Goal: Complete application form: Complete application form

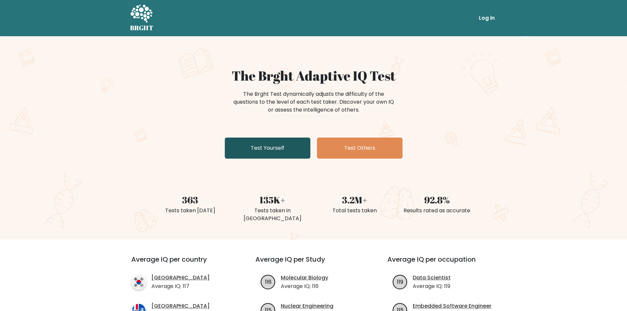
click at [291, 150] on link "Test Yourself" at bounding box center [268, 148] width 86 height 21
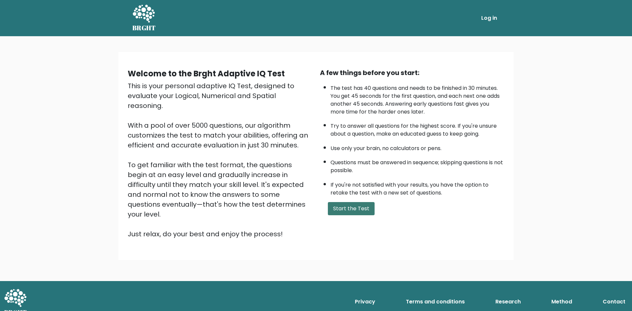
click at [339, 205] on button "Start the Test" at bounding box center [351, 208] width 47 height 13
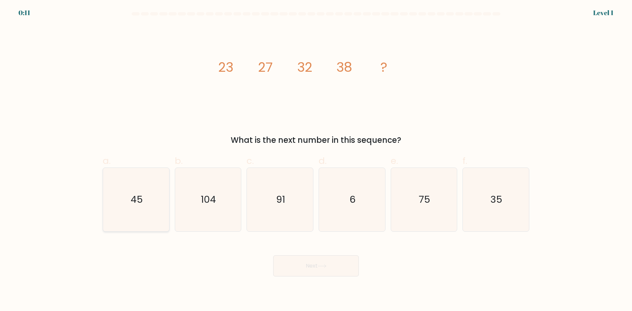
click at [133, 204] on text "45" at bounding box center [137, 199] width 12 height 13
click at [316, 160] on input "a. 45" at bounding box center [316, 158] width 0 height 4
radio input "true"
click at [319, 269] on button "Next" at bounding box center [316, 266] width 86 height 21
click at [277, 206] on text "41" at bounding box center [280, 199] width 9 height 13
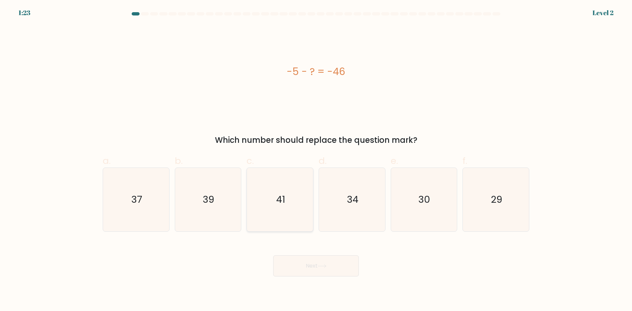
click at [316, 160] on input "c. 41" at bounding box center [316, 158] width 0 height 4
radio input "true"
click at [294, 264] on button "Next" at bounding box center [316, 266] width 86 height 21
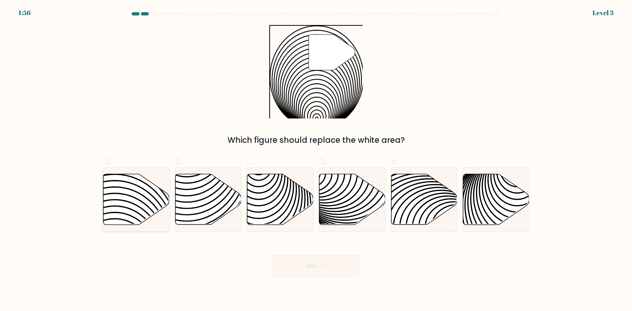
click at [142, 218] on icon at bounding box center [136, 199] width 66 height 51
click at [316, 160] on input "a." at bounding box center [316, 158] width 0 height 4
radio input "true"
click at [333, 259] on button "Next" at bounding box center [316, 266] width 86 height 21
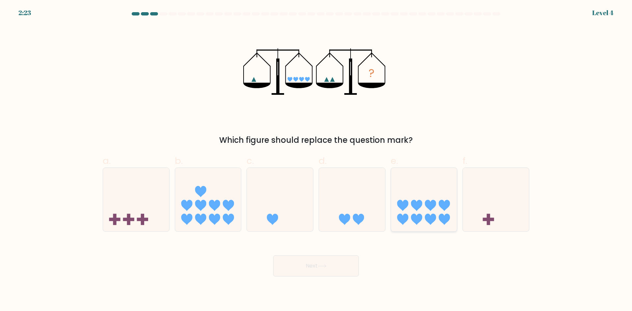
click at [442, 213] on icon at bounding box center [424, 199] width 66 height 55
click at [316, 160] on input "e." at bounding box center [316, 158] width 0 height 4
radio input "true"
click at [344, 266] on button "Next" at bounding box center [316, 266] width 86 height 21
click at [323, 264] on icon at bounding box center [322, 266] width 9 height 4
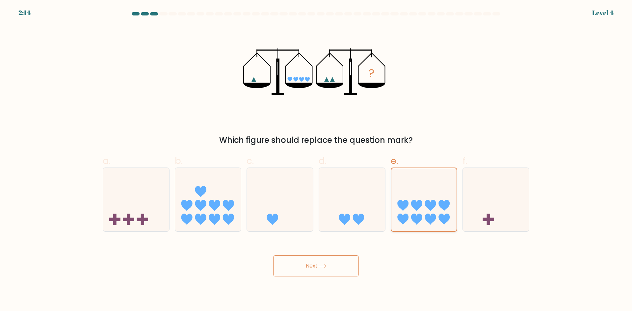
click at [421, 213] on icon at bounding box center [425, 200] width 66 height 54
click at [316, 160] on input "e." at bounding box center [316, 158] width 0 height 4
click at [325, 265] on icon at bounding box center [322, 266] width 9 height 4
click at [311, 273] on button "Next" at bounding box center [316, 266] width 86 height 21
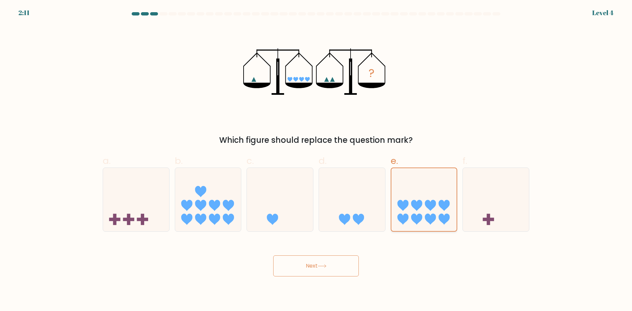
click at [420, 209] on icon at bounding box center [425, 200] width 66 height 54
click at [316, 160] on input "e." at bounding box center [316, 158] width 0 height 4
click at [330, 268] on button "Next" at bounding box center [316, 266] width 86 height 21
click at [421, 199] on icon at bounding box center [425, 200] width 66 height 54
click at [316, 160] on input "e." at bounding box center [316, 158] width 0 height 4
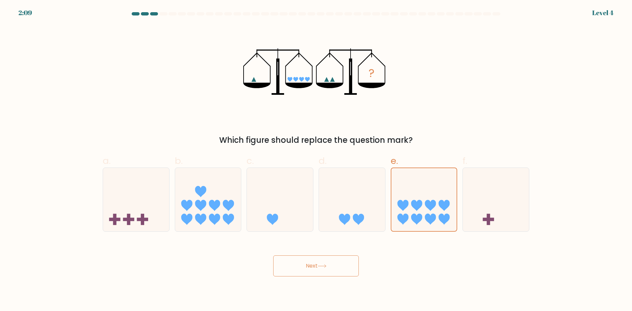
click at [336, 262] on button "Next" at bounding box center [316, 266] width 86 height 21
click at [309, 268] on button "Next" at bounding box center [316, 266] width 86 height 21
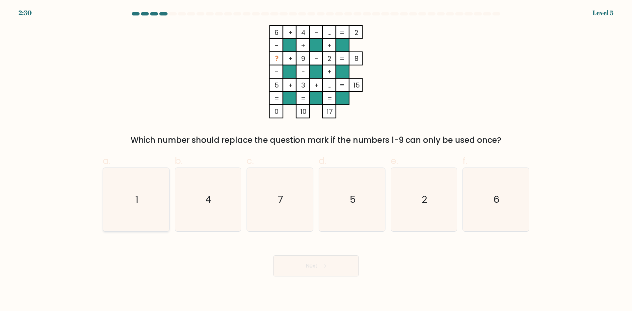
click at [135, 190] on icon "1" at bounding box center [136, 200] width 64 height 64
click at [316, 160] on input "a. 1" at bounding box center [316, 158] width 0 height 4
radio input "true"
click at [327, 262] on button "Next" at bounding box center [316, 266] width 86 height 21
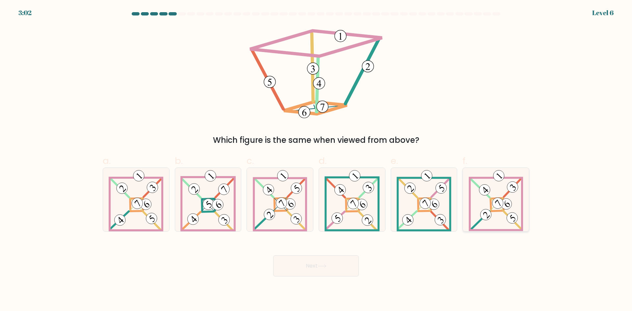
click at [504, 205] on 884 at bounding box center [506, 204] width 15 height 15
click at [316, 160] on input "f." at bounding box center [316, 158] width 0 height 4
radio input "true"
click at [291, 207] on icon at bounding box center [291, 204] width 5 height 7
click at [316, 160] on input "c." at bounding box center [316, 158] width 0 height 4
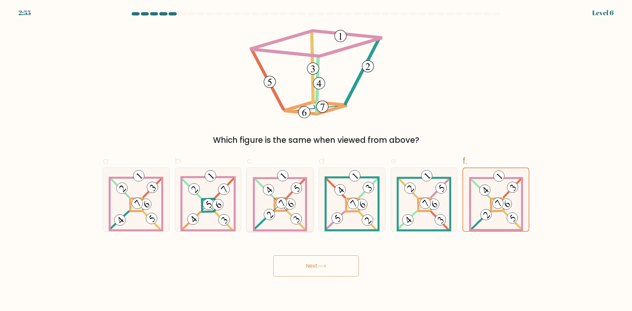
radio input "true"
click at [313, 264] on button "Next" at bounding box center [316, 266] width 86 height 21
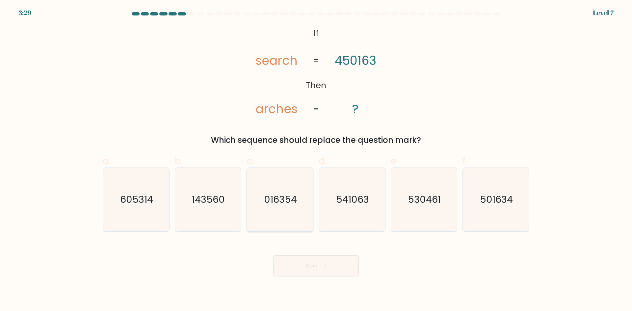
click at [285, 215] on icon "016354" at bounding box center [280, 200] width 64 height 64
click at [316, 160] on input "c. 016354" at bounding box center [316, 158] width 0 height 4
radio input "true"
click at [305, 261] on button "Next" at bounding box center [316, 266] width 86 height 21
click at [310, 269] on button "Next" at bounding box center [316, 266] width 86 height 21
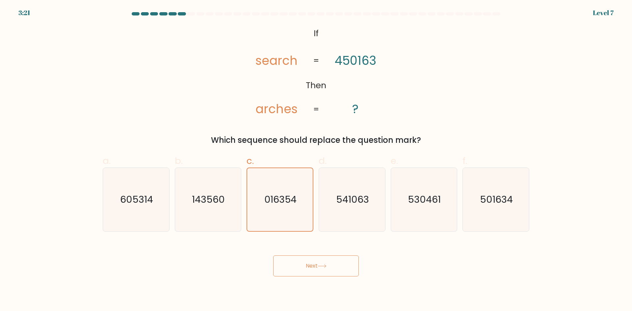
click at [318, 263] on button "Next" at bounding box center [316, 266] width 86 height 21
click at [286, 190] on icon "016354" at bounding box center [280, 199] width 63 height 63
click at [316, 160] on input "c. 016354" at bounding box center [316, 158] width 0 height 4
click at [310, 265] on button "Next" at bounding box center [316, 266] width 86 height 21
click at [315, 267] on button "Next" at bounding box center [316, 266] width 86 height 21
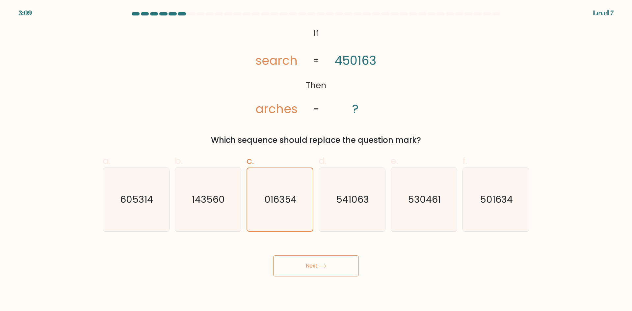
click at [322, 269] on button "Next" at bounding box center [316, 266] width 86 height 21
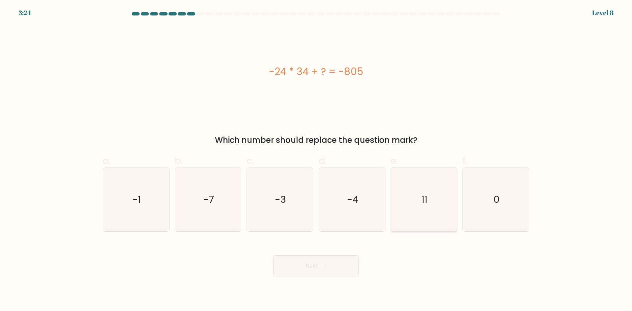
click at [414, 204] on icon "11" at bounding box center [424, 200] width 64 height 64
click at [316, 160] on input "e. 11" at bounding box center [316, 158] width 0 height 4
radio input "true"
click at [305, 272] on button "Next" at bounding box center [316, 266] width 86 height 21
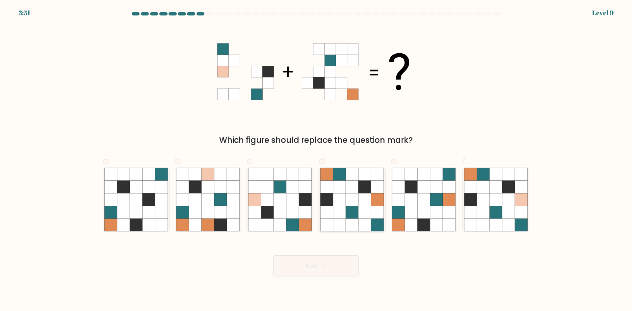
click at [340, 209] on icon at bounding box center [339, 212] width 13 height 13
click at [316, 160] on input "d." at bounding box center [316, 158] width 0 height 4
radio input "true"
click at [312, 260] on button "Next" at bounding box center [316, 266] width 86 height 21
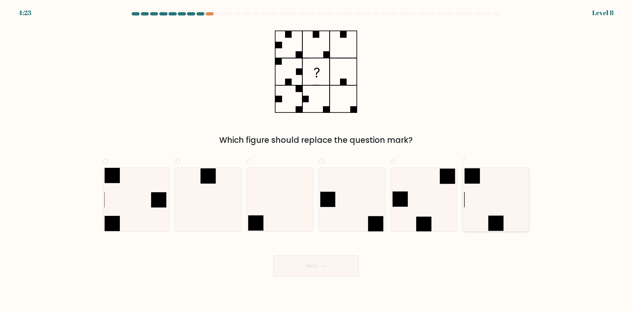
click at [506, 204] on icon at bounding box center [496, 200] width 64 height 64
click at [316, 160] on input "f." at bounding box center [316, 158] width 0 height 4
radio input "true"
click at [316, 268] on button "Next" at bounding box center [316, 266] width 86 height 21
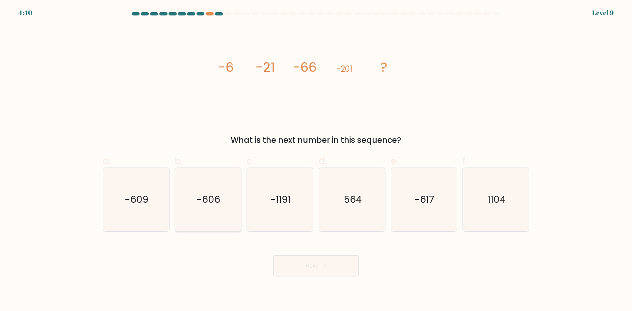
click at [219, 217] on icon "-606" at bounding box center [208, 200] width 64 height 64
click at [316, 160] on input "b. -606" at bounding box center [316, 158] width 0 height 4
radio input "true"
click at [314, 272] on button "Next" at bounding box center [316, 266] width 86 height 21
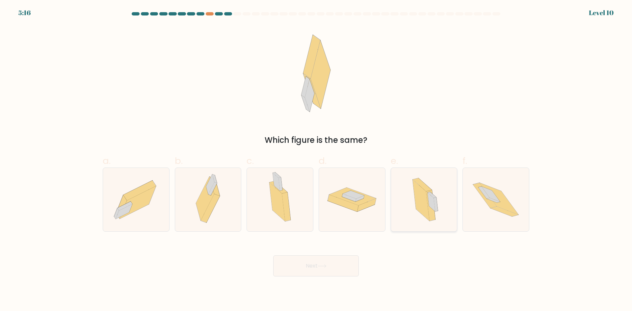
click at [448, 206] on div at bounding box center [424, 200] width 67 height 64
click at [316, 160] on input "e." at bounding box center [316, 158] width 0 height 4
radio input "true"
click at [347, 269] on button "Next" at bounding box center [316, 266] width 86 height 21
click at [323, 269] on button "Next" at bounding box center [316, 266] width 86 height 21
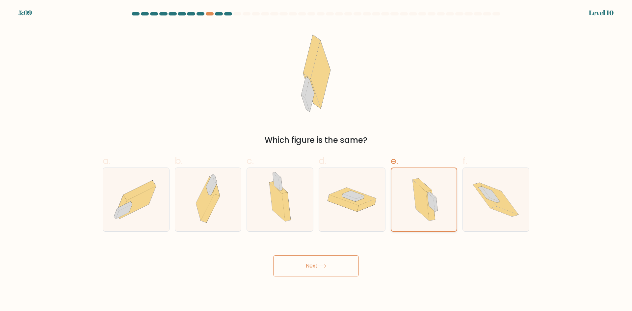
click at [422, 206] on icon at bounding box center [421, 200] width 16 height 41
click at [316, 160] on input "e." at bounding box center [316, 158] width 0 height 4
click at [308, 266] on button "Next" at bounding box center [316, 266] width 86 height 21
click at [321, 271] on button "Next" at bounding box center [316, 266] width 86 height 21
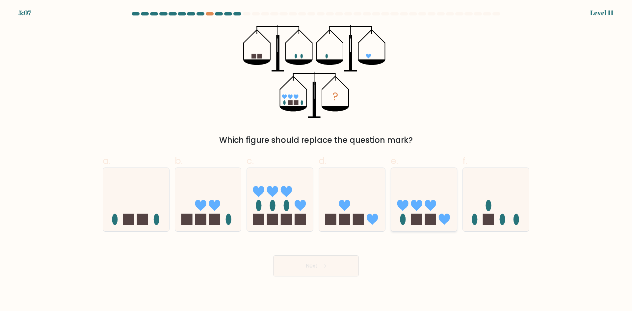
click at [429, 219] on rect at bounding box center [430, 219] width 11 height 11
click at [316, 160] on input "e." at bounding box center [316, 158] width 0 height 4
radio input "true"
click at [315, 265] on button "Next" at bounding box center [316, 266] width 86 height 21
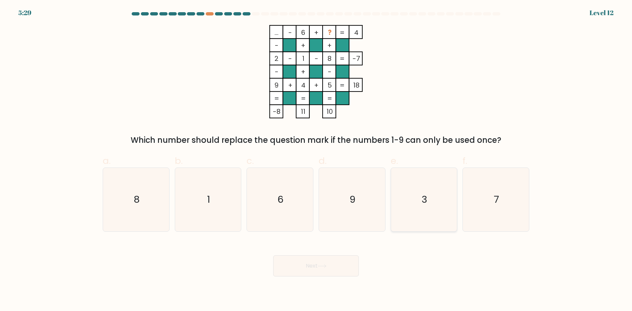
click at [422, 202] on text "3" at bounding box center [425, 199] width 6 height 13
click at [316, 160] on input "e. 3" at bounding box center [316, 158] width 0 height 4
radio input "true"
click at [316, 272] on button "Next" at bounding box center [316, 266] width 86 height 21
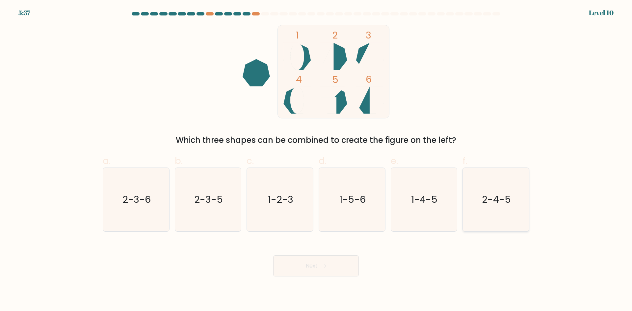
click at [504, 203] on text "2-4-5" at bounding box center [496, 199] width 29 height 13
click at [316, 160] on input "f. 2-4-5" at bounding box center [316, 158] width 0 height 4
radio input "true"
drag, startPoint x: 302, startPoint y: 256, endPoint x: 297, endPoint y: 270, distance: 15.2
click at [301, 259] on button "Next" at bounding box center [316, 266] width 86 height 21
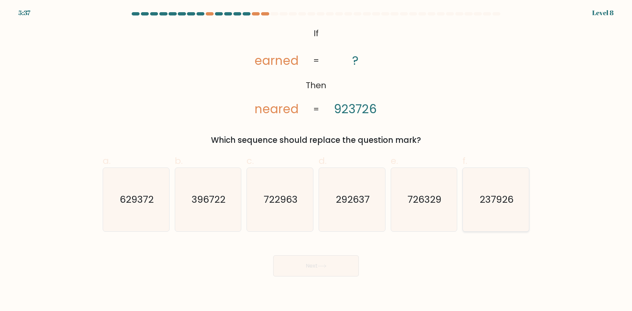
click at [513, 204] on text "237926" at bounding box center [497, 199] width 34 height 13
click at [316, 160] on input "f. 237926" at bounding box center [316, 158] width 0 height 4
radio input "true"
click at [316, 263] on button "Next" at bounding box center [316, 266] width 86 height 21
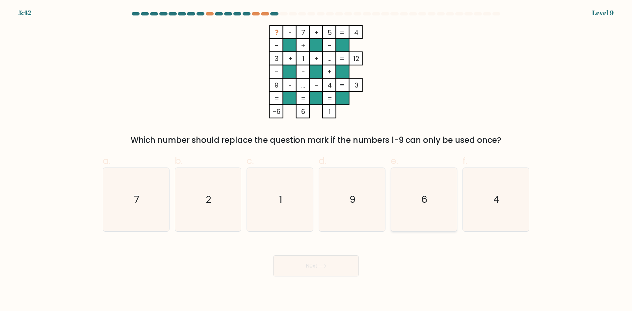
click at [417, 212] on icon "6" at bounding box center [424, 200] width 64 height 64
click at [316, 160] on input "e. 6" at bounding box center [316, 158] width 0 height 4
radio input "true"
click at [329, 272] on button "Next" at bounding box center [316, 266] width 86 height 21
click at [332, 267] on button "Next" at bounding box center [316, 266] width 86 height 21
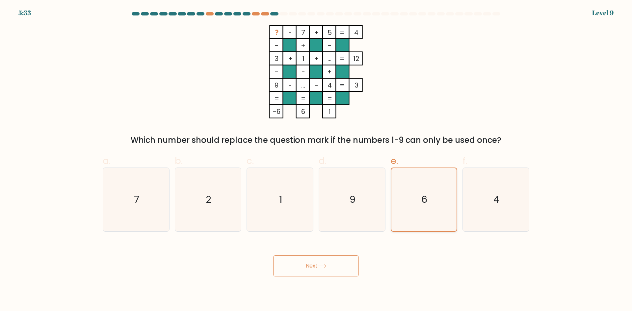
click at [408, 199] on icon "6" at bounding box center [424, 199] width 63 height 63
click at [316, 160] on input "e. 6" at bounding box center [316, 158] width 0 height 4
click at [334, 266] on button "Next" at bounding box center [316, 266] width 86 height 21
click at [306, 260] on button "Next" at bounding box center [316, 266] width 86 height 21
click at [418, 199] on icon "6" at bounding box center [424, 199] width 63 height 63
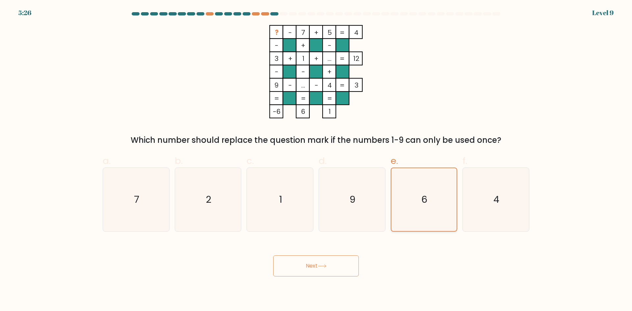
click at [316, 160] on input "e. 6" at bounding box center [316, 158] width 0 height 4
click at [314, 267] on button "Next" at bounding box center [316, 266] width 86 height 21
click at [387, 196] on div "d. 9" at bounding box center [352, 193] width 72 height 78
click at [416, 191] on icon "6" at bounding box center [424, 199] width 63 height 63
click at [316, 160] on input "e. 6" at bounding box center [316, 158] width 0 height 4
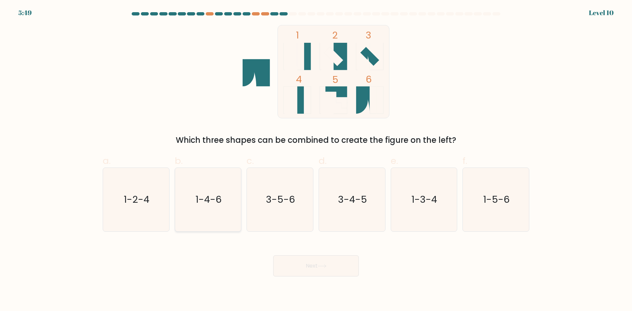
click at [206, 220] on icon "1-4-6" at bounding box center [208, 200] width 64 height 64
click at [316, 160] on input "b. 1-4-6" at bounding box center [316, 158] width 0 height 4
radio input "true"
click at [315, 266] on button "Next" at bounding box center [316, 266] width 86 height 21
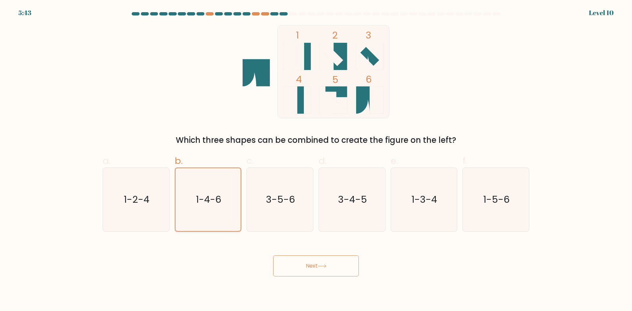
click at [206, 208] on icon "1-4-6" at bounding box center [208, 199] width 63 height 63
click at [316, 160] on input "b. 1-4-6" at bounding box center [316, 158] width 0 height 4
click at [320, 265] on icon at bounding box center [322, 266] width 9 height 4
click at [120, 82] on div "1 2 3 4 5 6 Which three shapes can be combined to create the figure on the left?" at bounding box center [316, 85] width 435 height 121
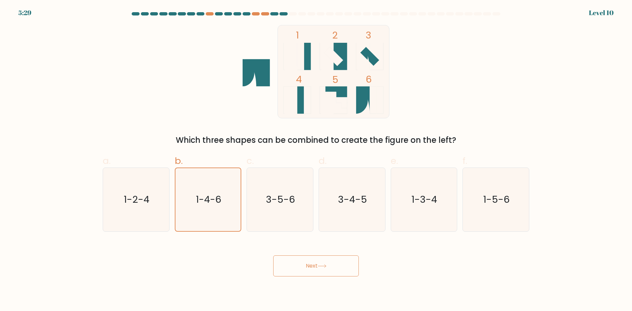
click at [302, 271] on button "Next" at bounding box center [316, 266] width 86 height 21
click at [301, 271] on button "Next" at bounding box center [316, 266] width 86 height 21
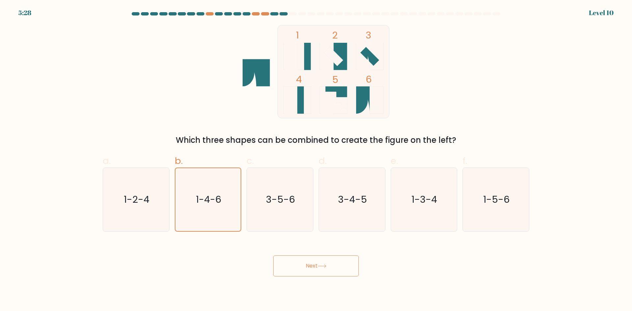
click at [324, 257] on button "Next" at bounding box center [316, 266] width 86 height 21
click at [210, 207] on icon "1-4-6" at bounding box center [208, 199] width 63 height 63
click at [316, 160] on input "b. 1-4-6" at bounding box center [316, 158] width 0 height 4
click at [302, 271] on button "Next" at bounding box center [316, 266] width 86 height 21
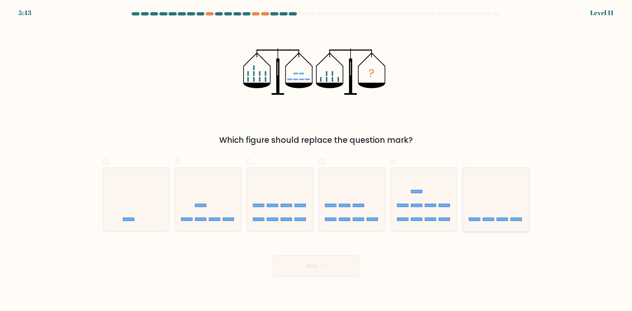
click at [474, 195] on icon at bounding box center [496, 199] width 66 height 55
click at [316, 160] on input "f." at bounding box center [316, 158] width 0 height 4
radio input "true"
click at [319, 259] on button "Next" at bounding box center [316, 266] width 86 height 21
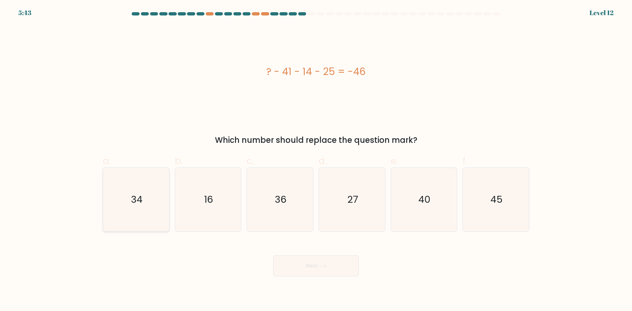
click at [124, 218] on icon "34" at bounding box center [136, 200] width 64 height 64
click at [316, 160] on input "a. 34" at bounding box center [316, 158] width 0 height 4
radio input "true"
click at [333, 274] on button "Next" at bounding box center [316, 266] width 86 height 21
click at [323, 273] on button "Next" at bounding box center [316, 266] width 86 height 21
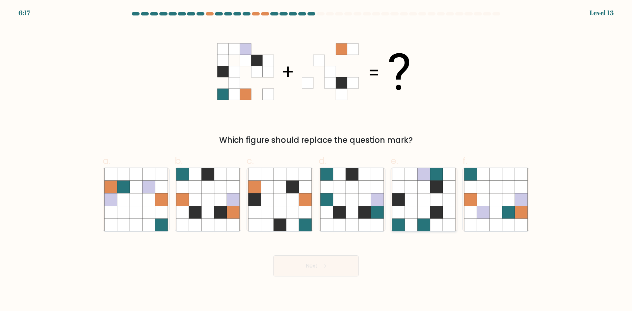
click at [421, 189] on icon at bounding box center [424, 187] width 13 height 13
click at [316, 160] on input "e." at bounding box center [316, 158] width 0 height 4
radio input "true"
click at [334, 269] on button "Next" at bounding box center [316, 266] width 86 height 21
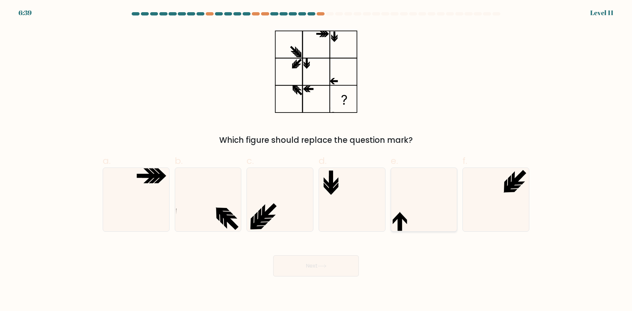
click at [422, 181] on icon at bounding box center [424, 200] width 64 height 64
click at [316, 160] on input "e." at bounding box center [316, 158] width 0 height 4
radio input "true"
click at [318, 266] on button "Next" at bounding box center [316, 266] width 86 height 21
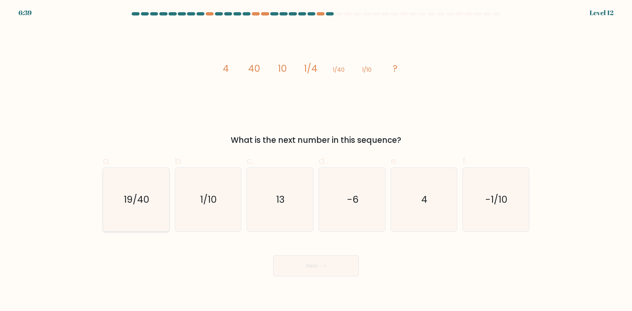
click at [137, 200] on text "19/40" at bounding box center [137, 199] width 26 height 13
click at [316, 160] on input "a. 19/40" at bounding box center [316, 158] width 0 height 4
radio input "true"
click at [310, 260] on button "Next" at bounding box center [316, 266] width 86 height 21
click at [316, 270] on button "Next" at bounding box center [316, 266] width 86 height 21
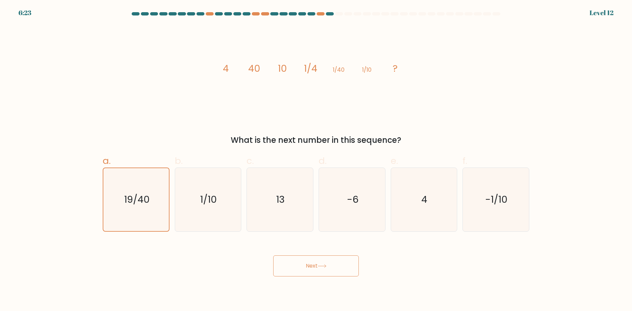
click at [316, 270] on button "Next" at bounding box center [316, 266] width 86 height 21
click at [155, 191] on icon "19/40" at bounding box center [136, 199] width 63 height 63
click at [316, 160] on input "a. 19/40" at bounding box center [316, 158] width 0 height 4
click at [328, 260] on button "Next" at bounding box center [316, 266] width 86 height 21
click at [317, 262] on button "Next" at bounding box center [316, 266] width 86 height 21
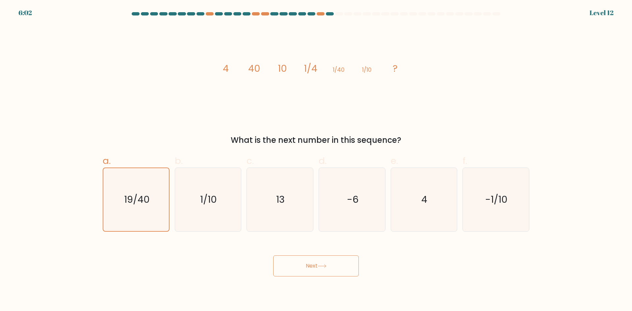
click at [317, 262] on button "Next" at bounding box center [316, 266] width 86 height 21
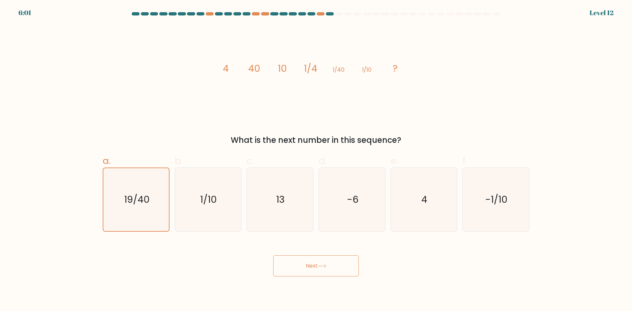
click at [317, 262] on button "Next" at bounding box center [316, 266] width 86 height 21
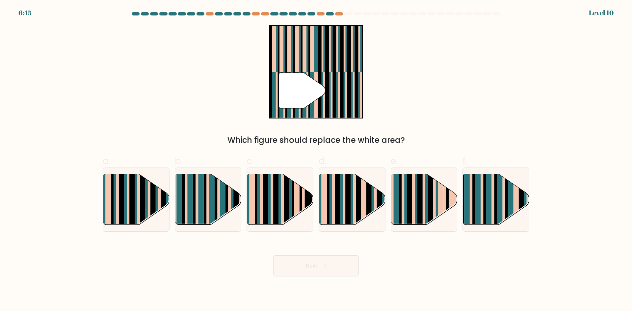
click at [317, 262] on button "Next" at bounding box center [316, 266] width 86 height 21
click at [468, 142] on div "Which figure should replace the white area?" at bounding box center [316, 140] width 419 height 12
click at [506, 206] on rect at bounding box center [507, 206] width 3 height 66
click at [316, 160] on input "f." at bounding box center [316, 158] width 0 height 4
radio input "true"
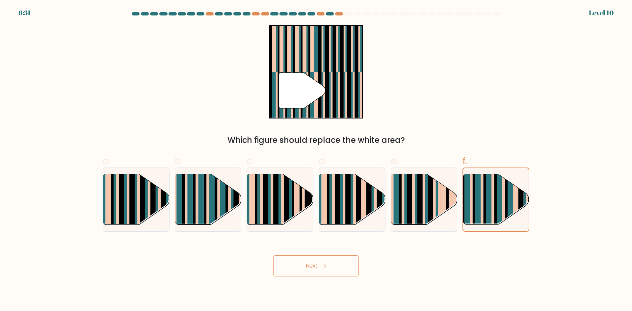
click at [317, 261] on button "Next" at bounding box center [316, 266] width 86 height 21
click at [306, 268] on button "Next" at bounding box center [316, 266] width 86 height 21
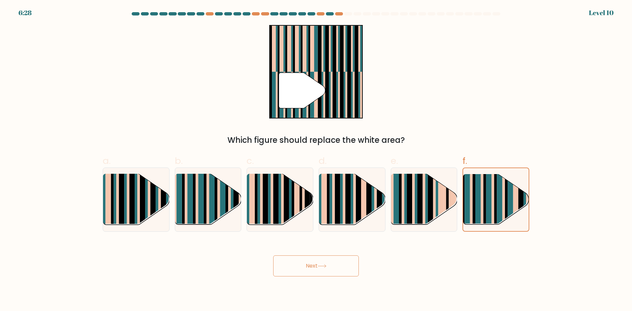
click at [306, 268] on button "Next" at bounding box center [316, 266] width 86 height 21
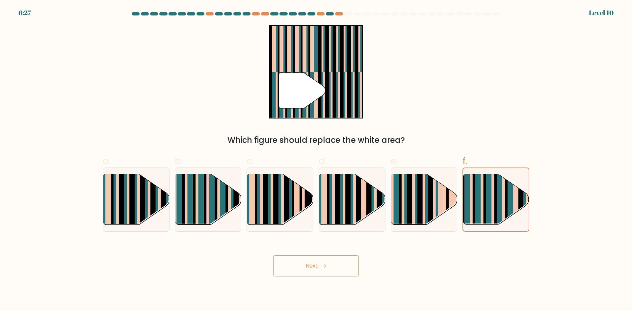
click at [306, 268] on button "Next" at bounding box center [316, 266] width 86 height 21
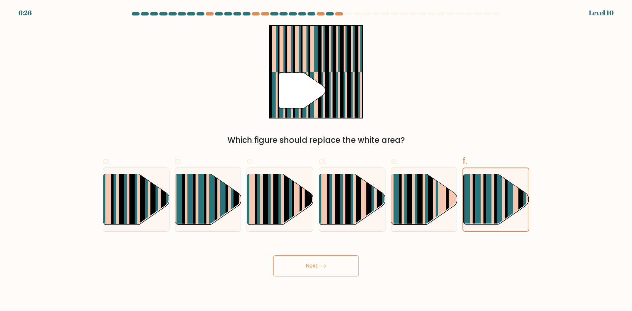
click at [306, 268] on button "Next" at bounding box center [316, 266] width 86 height 21
click at [487, 221] on rect at bounding box center [488, 205] width 5 height 65
click at [316, 160] on input "f." at bounding box center [316, 158] width 0 height 4
click at [487, 221] on rect at bounding box center [488, 205] width 5 height 65
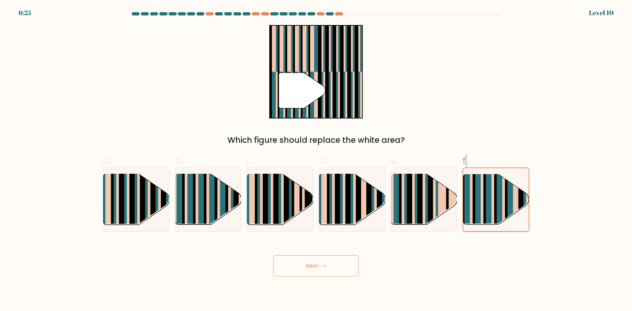
click at [316, 160] on input "f." at bounding box center [316, 158] width 0 height 4
click at [487, 221] on rect at bounding box center [488, 205] width 5 height 65
click at [316, 160] on input "f." at bounding box center [316, 158] width 0 height 4
click at [487, 221] on rect at bounding box center [488, 205] width 5 height 65
click at [316, 160] on input "f." at bounding box center [316, 158] width 0 height 4
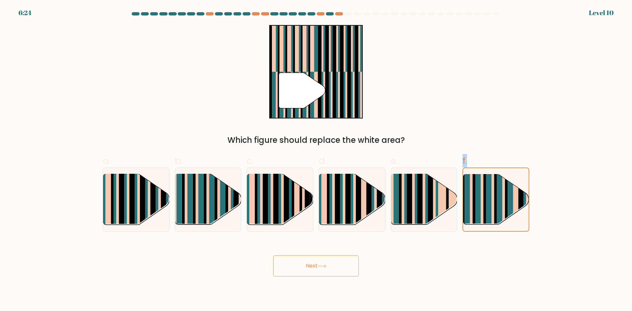
click at [513, 151] on div "a. b. c. d." at bounding box center [316, 190] width 432 height 83
click at [320, 274] on button "Next" at bounding box center [316, 266] width 86 height 21
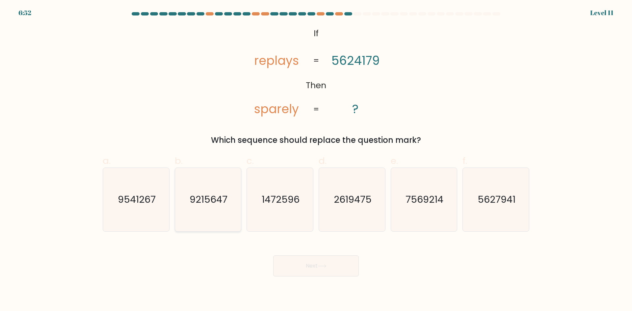
click at [222, 221] on icon "9215647" at bounding box center [208, 200] width 64 height 64
click at [316, 160] on input "b. 9215647" at bounding box center [316, 158] width 0 height 4
radio input "true"
click at [311, 256] on button "Next" at bounding box center [316, 266] width 86 height 21
click at [316, 267] on button "Next" at bounding box center [316, 266] width 86 height 21
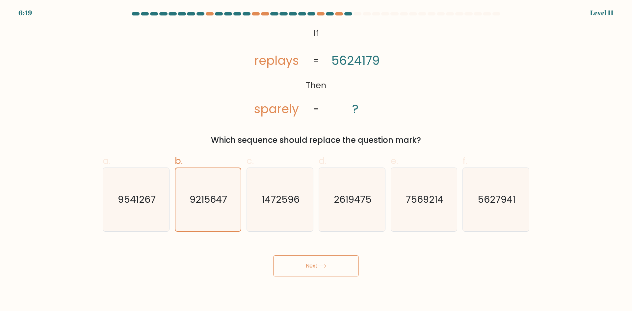
click at [316, 267] on button "Next" at bounding box center [316, 266] width 86 height 21
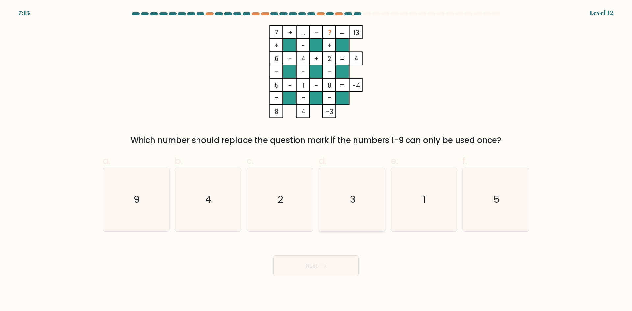
click at [365, 197] on icon "3" at bounding box center [352, 200] width 64 height 64
click at [316, 160] on input "d. 3" at bounding box center [316, 158] width 0 height 4
radio input "true"
click at [336, 269] on button "Next" at bounding box center [316, 266] width 86 height 21
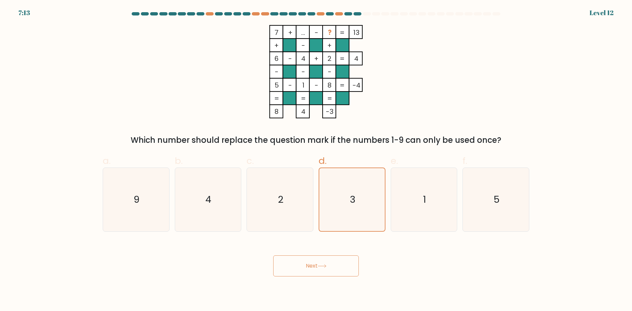
click at [317, 270] on button "Next" at bounding box center [316, 266] width 86 height 21
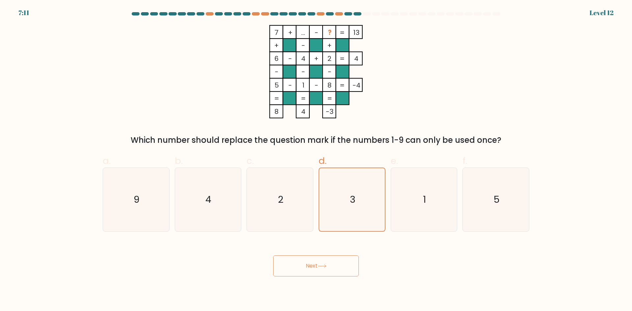
click at [317, 270] on button "Next" at bounding box center [316, 266] width 86 height 21
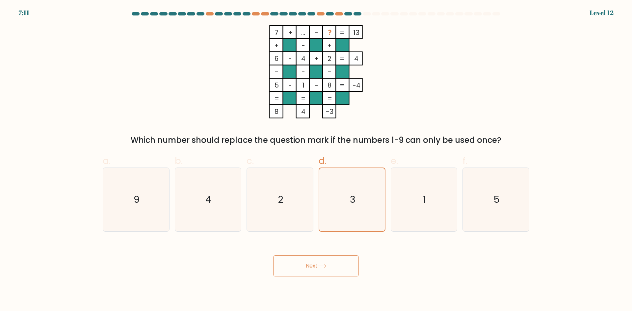
click at [317, 270] on button "Next" at bounding box center [316, 266] width 86 height 21
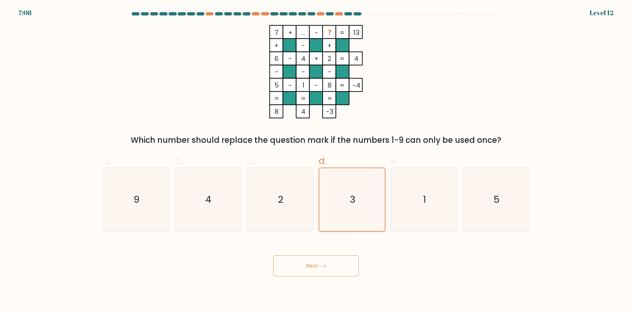
click at [346, 205] on icon "3" at bounding box center [352, 199] width 63 height 63
click at [316, 160] on input "d. 3" at bounding box center [316, 158] width 0 height 4
click at [335, 262] on button "Next" at bounding box center [316, 266] width 86 height 21
click at [348, 260] on button "Next" at bounding box center [316, 266] width 86 height 21
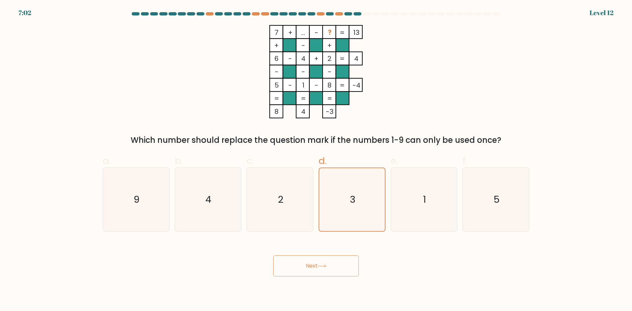
click at [342, 263] on button "Next" at bounding box center [316, 266] width 86 height 21
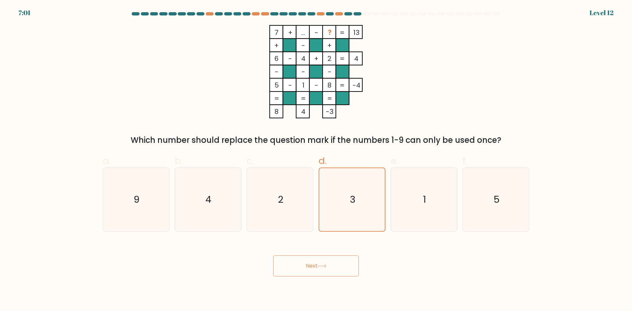
click at [342, 263] on button "Next" at bounding box center [316, 266] width 86 height 21
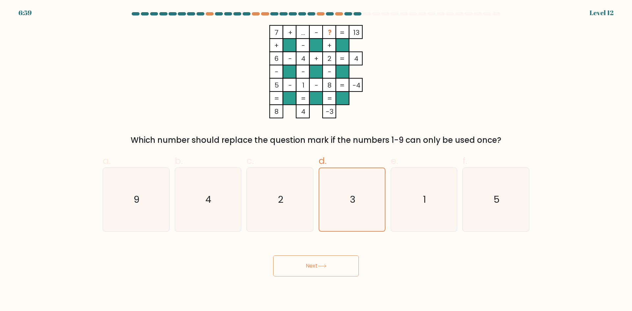
click at [340, 263] on button "Next" at bounding box center [316, 266] width 86 height 21
click at [334, 261] on button "Next" at bounding box center [316, 266] width 86 height 21
drag, startPoint x: 334, startPoint y: 262, endPoint x: 322, endPoint y: 270, distance: 14.2
click at [328, 266] on button "Next" at bounding box center [316, 266] width 86 height 21
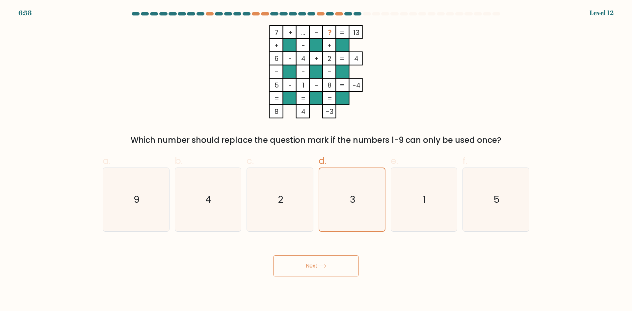
click at [319, 272] on button "Next" at bounding box center [316, 266] width 86 height 21
click at [369, 204] on icon "3" at bounding box center [352, 199] width 63 height 63
click at [316, 160] on input "d. 3" at bounding box center [316, 158] width 0 height 4
click at [325, 270] on button "Next" at bounding box center [316, 266] width 86 height 21
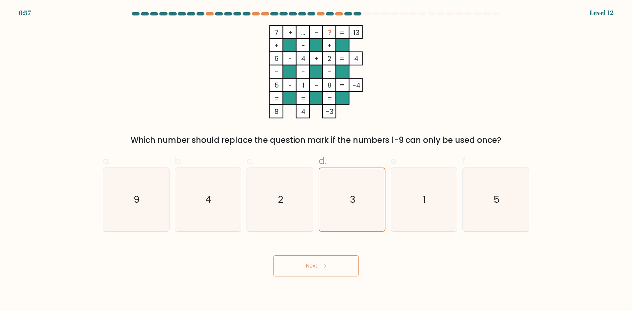
click at [325, 270] on button "Next" at bounding box center [316, 266] width 86 height 21
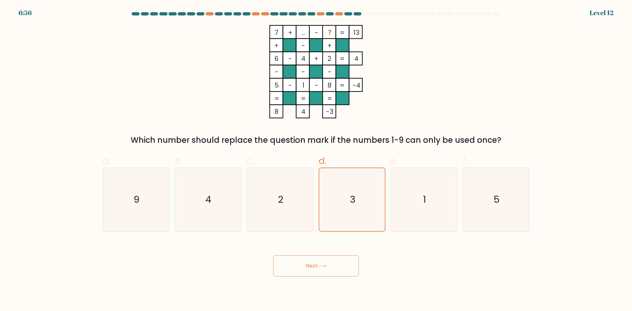
click at [325, 270] on button "Next" at bounding box center [316, 266] width 86 height 21
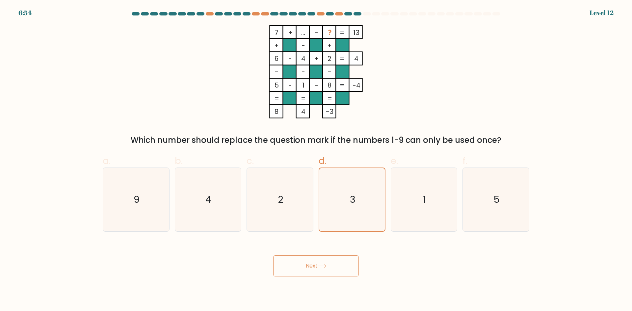
click at [325, 270] on button "Next" at bounding box center [316, 266] width 86 height 21
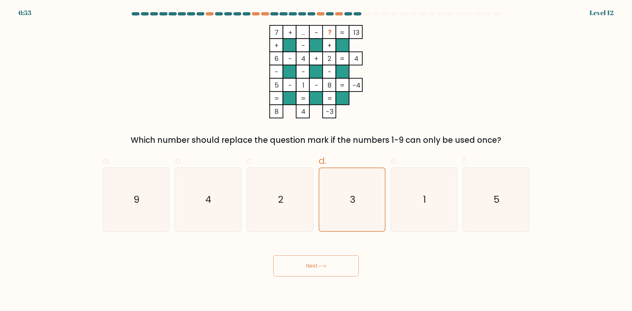
click at [325, 270] on button "Next" at bounding box center [316, 266] width 86 height 21
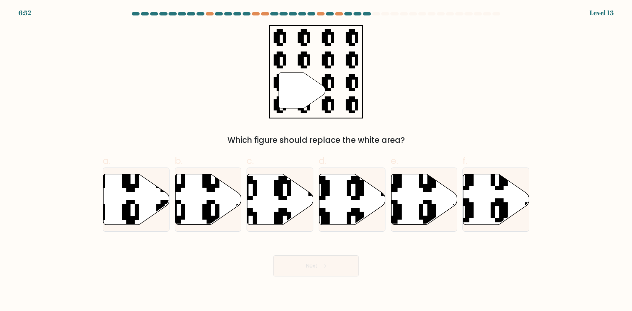
click at [325, 270] on button "Next" at bounding box center [316, 266] width 86 height 21
click at [276, 207] on icon at bounding box center [280, 199] width 66 height 51
click at [316, 160] on input "c." at bounding box center [316, 158] width 0 height 4
radio input "true"
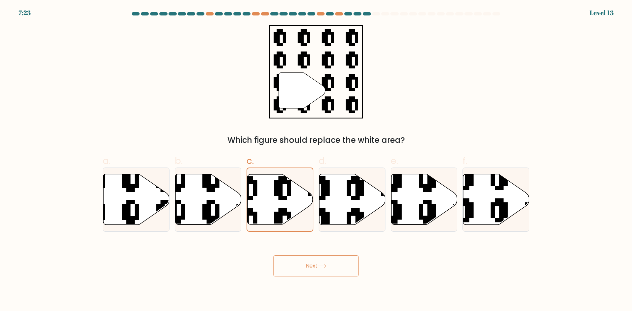
click at [316, 265] on button "Next" at bounding box center [316, 266] width 86 height 21
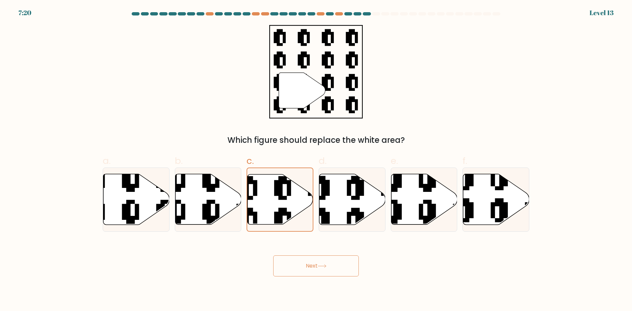
click at [316, 265] on button "Next" at bounding box center [316, 266] width 86 height 21
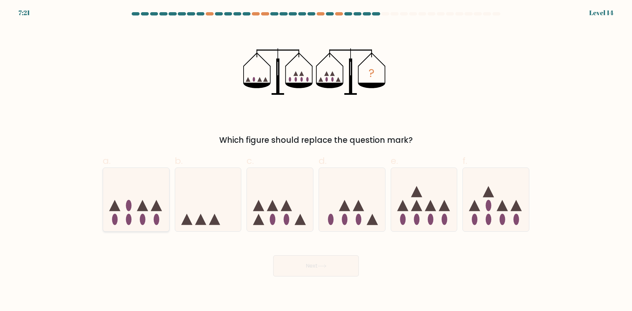
click at [139, 216] on icon at bounding box center [136, 199] width 66 height 55
click at [316, 160] on input "a." at bounding box center [316, 158] width 0 height 4
radio input "true"
click at [314, 272] on button "Next" at bounding box center [316, 266] width 86 height 21
click at [315, 272] on button "Next" at bounding box center [316, 266] width 86 height 21
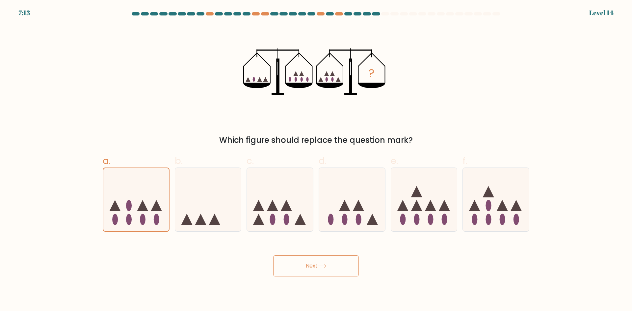
click at [315, 272] on button "Next" at bounding box center [316, 266] width 86 height 21
click at [291, 261] on button "Next" at bounding box center [316, 266] width 86 height 21
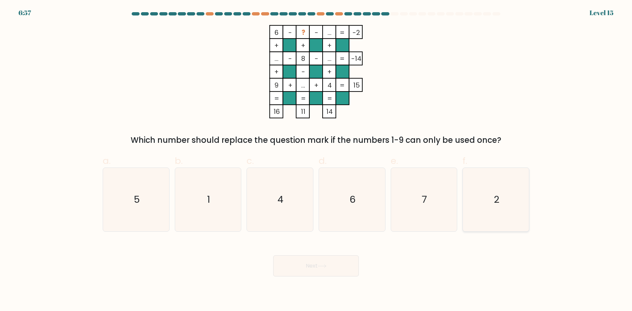
click at [492, 200] on icon "2" at bounding box center [496, 200] width 64 height 64
click at [316, 160] on input "f. 2" at bounding box center [316, 158] width 0 height 4
radio input "true"
click at [310, 264] on button "Next" at bounding box center [316, 266] width 86 height 21
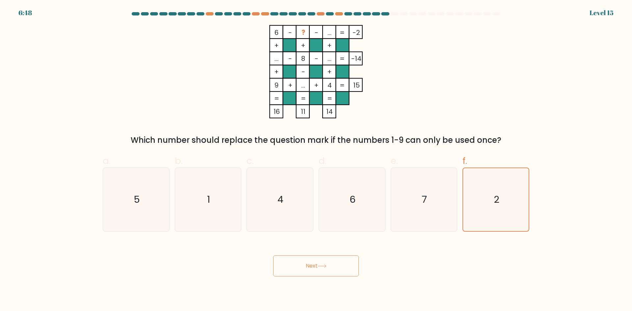
click at [293, 271] on button "Next" at bounding box center [316, 266] width 86 height 21
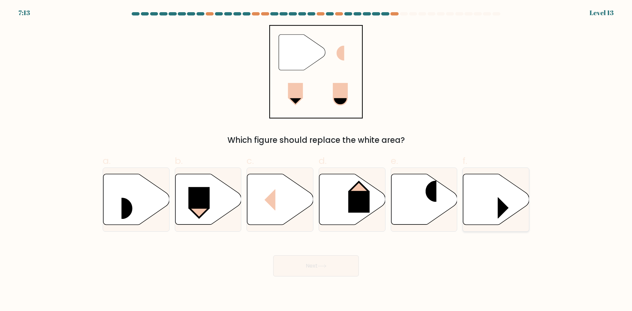
click at [490, 192] on icon at bounding box center [496, 199] width 66 height 51
click at [316, 160] on input "f." at bounding box center [316, 158] width 0 height 4
radio input "true"
click at [284, 209] on icon at bounding box center [280, 199] width 66 height 51
click at [316, 160] on input "c." at bounding box center [316, 158] width 0 height 4
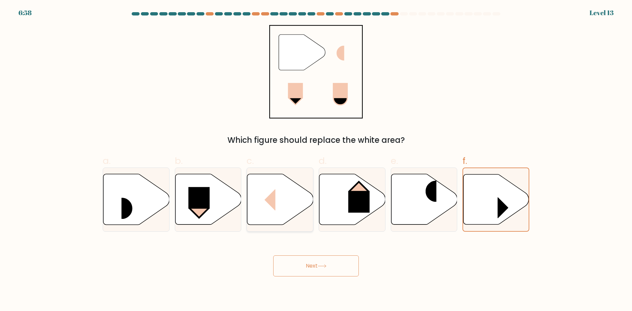
radio input "true"
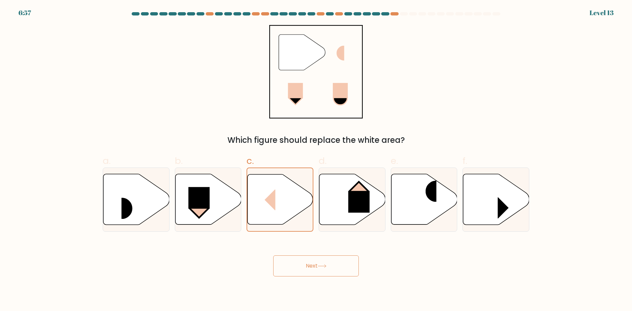
click at [312, 267] on button "Next" at bounding box center [316, 266] width 86 height 21
click at [316, 271] on button "Next" at bounding box center [316, 266] width 86 height 21
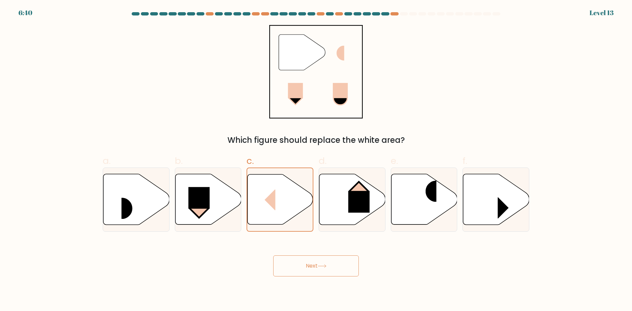
click at [316, 271] on button "Next" at bounding box center [316, 266] width 86 height 21
click at [294, 201] on icon at bounding box center [281, 199] width 66 height 50
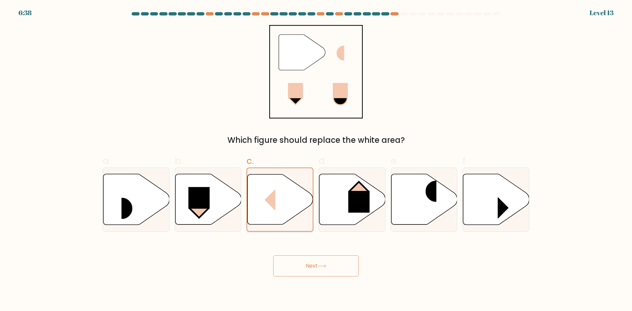
click at [316, 160] on input "c." at bounding box center [316, 158] width 0 height 4
click at [327, 261] on button "Next" at bounding box center [316, 266] width 86 height 21
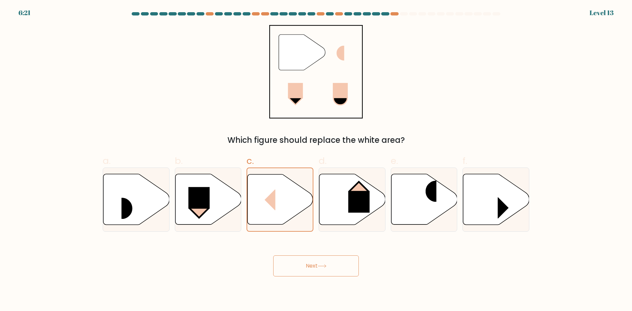
click at [327, 261] on button "Next" at bounding box center [316, 266] width 86 height 21
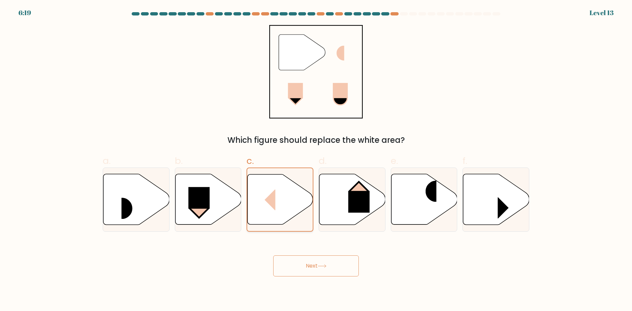
click at [264, 212] on icon at bounding box center [281, 199] width 66 height 50
click at [316, 160] on input "c." at bounding box center [316, 158] width 0 height 4
click at [275, 208] on rect at bounding box center [265, 199] width 22 height 21
click at [316, 160] on input "c." at bounding box center [316, 158] width 0 height 4
click at [315, 262] on button "Next" at bounding box center [316, 266] width 86 height 21
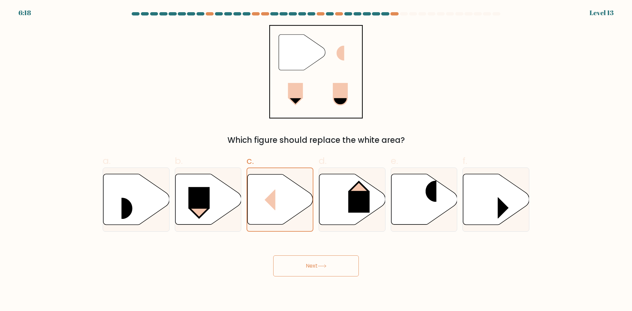
click at [315, 262] on button "Next" at bounding box center [316, 266] width 86 height 21
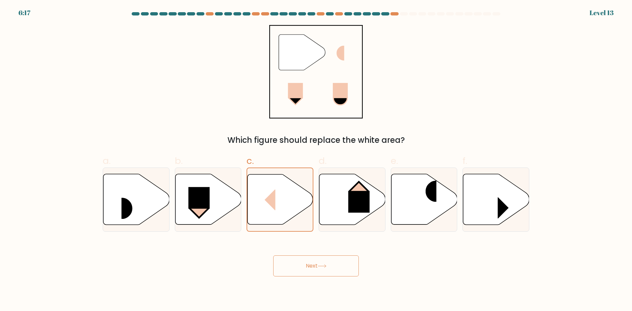
click at [315, 262] on button "Next" at bounding box center [316, 266] width 86 height 21
click at [315, 261] on button "Next" at bounding box center [316, 266] width 86 height 21
click at [321, 265] on button "Next" at bounding box center [316, 266] width 86 height 21
click at [321, 266] on icon at bounding box center [322, 266] width 9 height 4
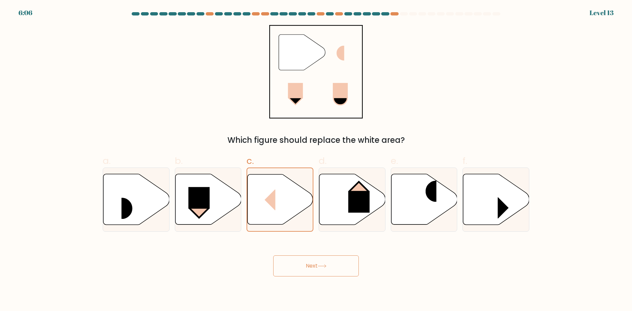
click at [325, 269] on button "Next" at bounding box center [316, 266] width 86 height 21
click at [326, 269] on button "Next" at bounding box center [316, 266] width 86 height 21
click at [327, 269] on button "Next" at bounding box center [316, 266] width 86 height 21
drag, startPoint x: 327, startPoint y: 269, endPoint x: 317, endPoint y: 279, distance: 14.4
click at [335, 269] on button "Next" at bounding box center [316, 266] width 86 height 21
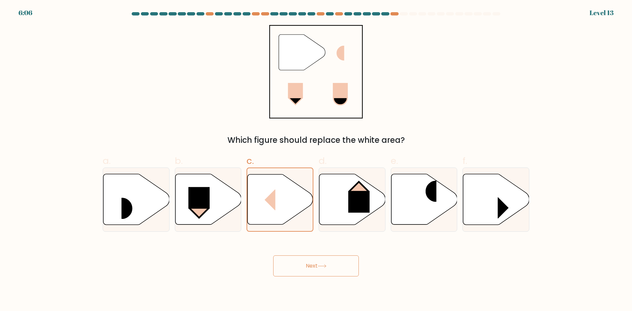
drag, startPoint x: 301, startPoint y: 269, endPoint x: 303, endPoint y: 263, distance: 6.2
click at [303, 263] on button "Next" at bounding box center [316, 266] width 86 height 21
click at [271, 202] on rect at bounding box center [265, 199] width 22 height 21
click at [316, 160] on input "c." at bounding box center [316, 158] width 0 height 4
click at [300, 260] on button "Next" at bounding box center [316, 266] width 86 height 21
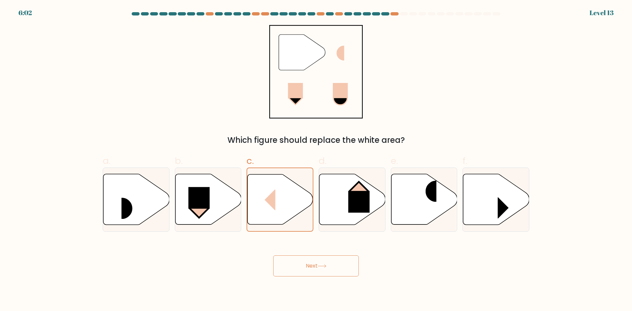
click at [300, 260] on button "Next" at bounding box center [316, 266] width 86 height 21
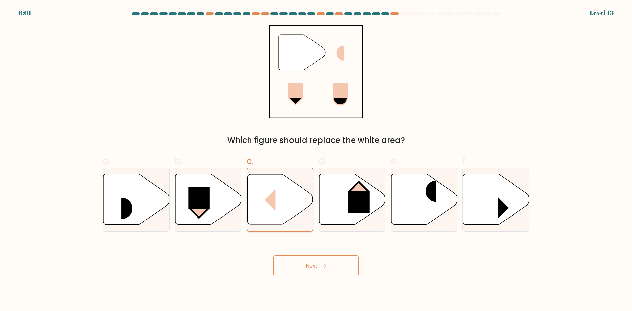
click at [294, 229] on div at bounding box center [280, 200] width 67 height 64
click at [316, 160] on input "c." at bounding box center [316, 158] width 0 height 4
click at [307, 261] on button "Next" at bounding box center [316, 266] width 86 height 21
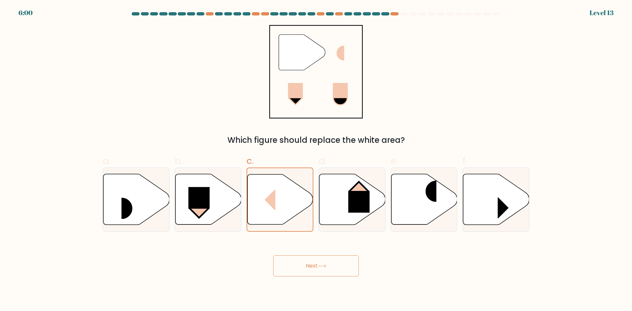
click at [307, 261] on button "Next" at bounding box center [316, 266] width 86 height 21
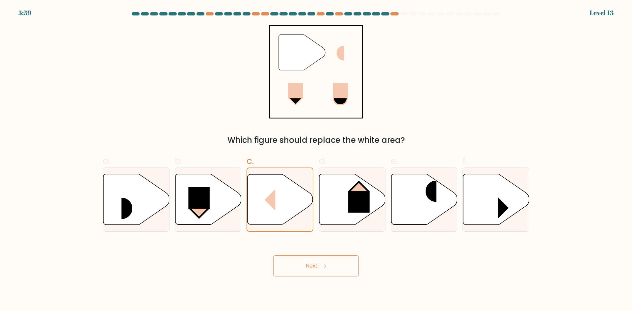
click at [307, 261] on button "Next" at bounding box center [316, 266] width 86 height 21
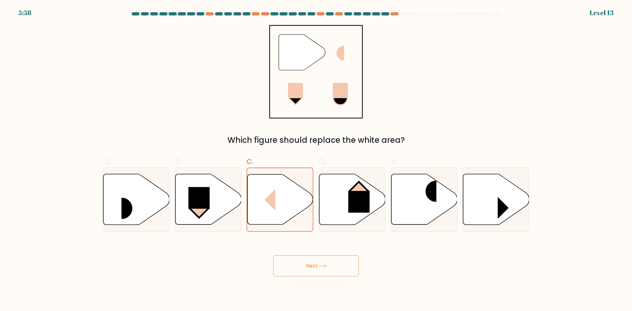
click at [307, 261] on button "Next" at bounding box center [316, 266] width 86 height 21
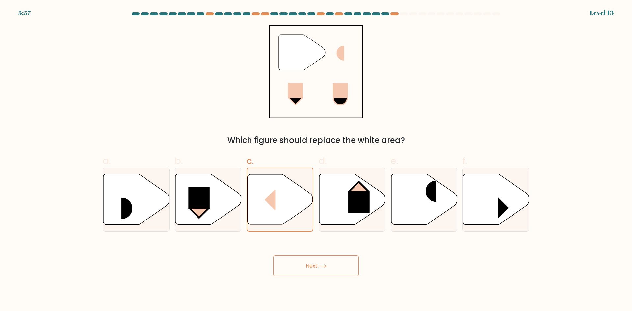
click at [307, 261] on button "Next" at bounding box center [316, 266] width 86 height 21
click at [330, 270] on button "Next" at bounding box center [316, 266] width 86 height 21
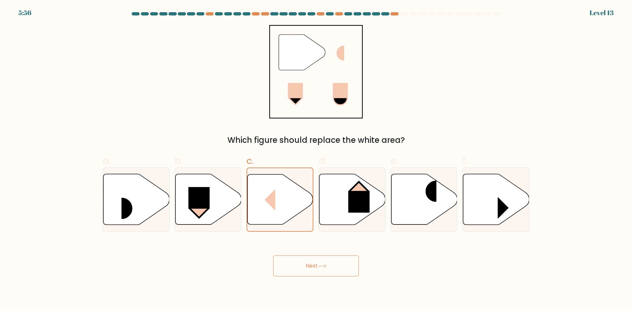
click at [330, 270] on button "Next" at bounding box center [316, 266] width 86 height 21
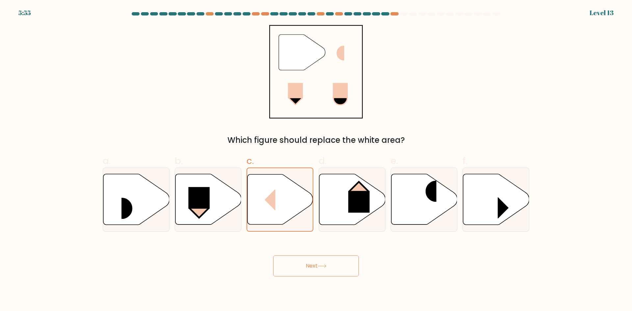
click at [330, 270] on button "Next" at bounding box center [316, 266] width 86 height 21
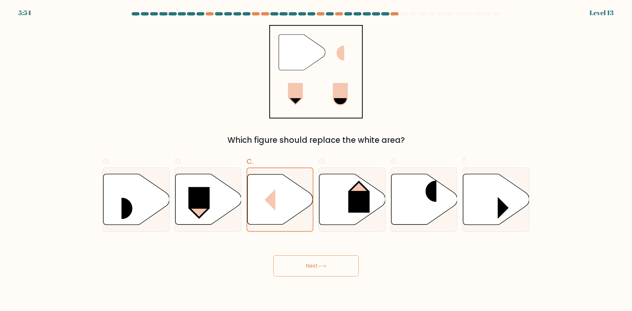
click at [330, 270] on button "Next" at bounding box center [316, 266] width 86 height 21
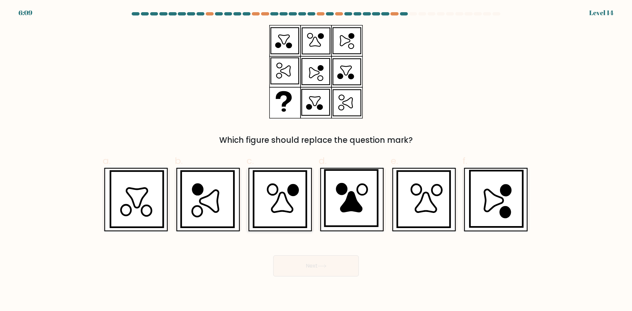
click at [279, 211] on icon at bounding box center [282, 203] width 21 height 20
click at [316, 160] on input "c." at bounding box center [316, 158] width 0 height 4
radio input "true"
click at [316, 262] on button "Next" at bounding box center [316, 266] width 86 height 21
click at [316, 263] on button "Next" at bounding box center [316, 266] width 86 height 21
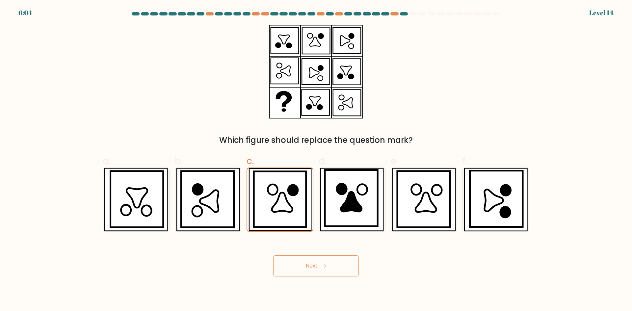
click at [316, 263] on button "Next" at bounding box center [316, 266] width 86 height 21
click at [328, 271] on button "Next" at bounding box center [316, 266] width 86 height 21
click at [309, 271] on button "Next" at bounding box center [316, 266] width 86 height 21
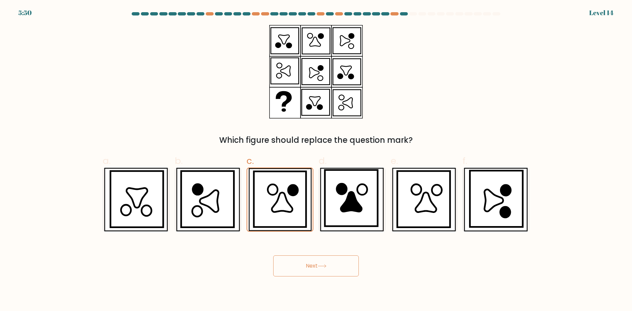
click at [309, 271] on button "Next" at bounding box center [316, 266] width 86 height 21
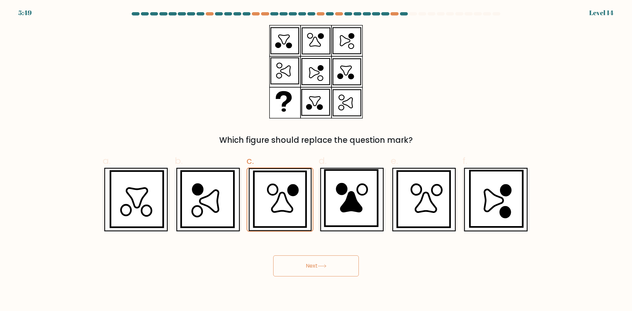
click at [309, 271] on button "Next" at bounding box center [316, 266] width 86 height 21
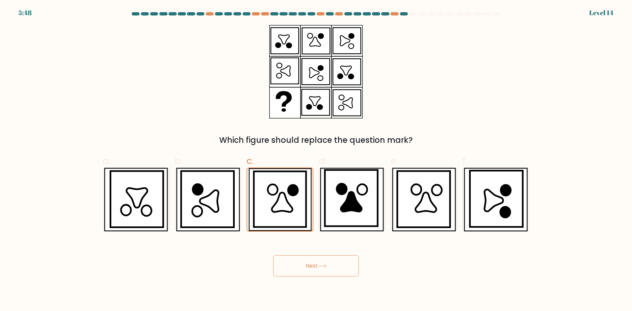
click at [309, 271] on button "Next" at bounding box center [316, 266] width 86 height 21
click at [314, 246] on div "Next" at bounding box center [316, 258] width 435 height 37
click at [314, 252] on div "Next" at bounding box center [316, 258] width 435 height 37
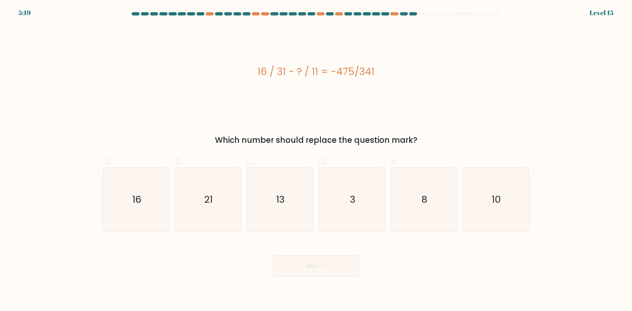
drag, startPoint x: 330, startPoint y: 72, endPoint x: 355, endPoint y: 75, distance: 25.2
click at [355, 75] on div "16 / 31 - ? / 11 = -475/341" at bounding box center [316, 71] width 427 height 15
click at [281, 204] on text "13" at bounding box center [281, 199] width 9 height 13
click at [316, 160] on input "c. 13" at bounding box center [316, 158] width 0 height 4
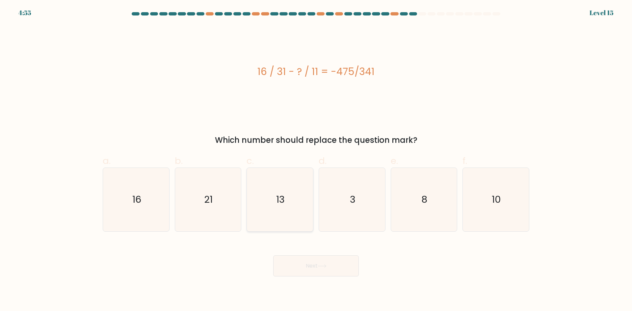
radio input "true"
click at [221, 206] on icon "21" at bounding box center [208, 200] width 64 height 64
click at [316, 160] on input "b. 21" at bounding box center [316, 158] width 0 height 4
radio input "true"
drag, startPoint x: 140, startPoint y: 194, endPoint x: 182, endPoint y: 219, distance: 48.5
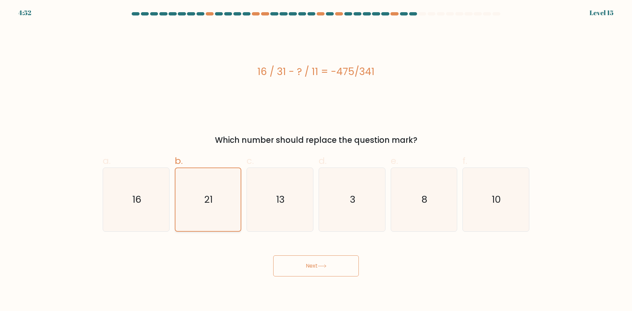
click at [140, 193] on text "16" at bounding box center [136, 199] width 9 height 13
click at [316, 160] on input "a. 16" at bounding box center [316, 158] width 0 height 4
radio input "true"
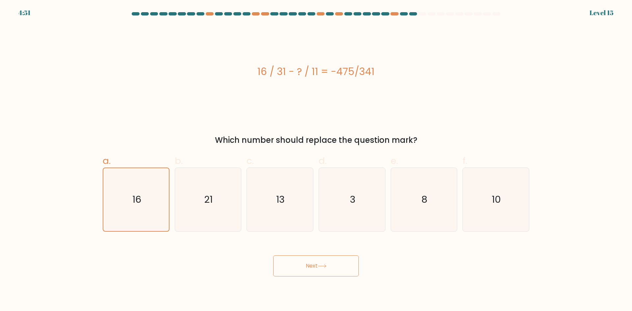
click at [317, 271] on button "Next" at bounding box center [316, 266] width 86 height 21
click at [317, 262] on button "Next" at bounding box center [316, 266] width 86 height 21
click at [205, 191] on icon "21" at bounding box center [208, 200] width 64 height 64
click at [316, 160] on input "b. 21" at bounding box center [316, 158] width 0 height 4
radio input "true"
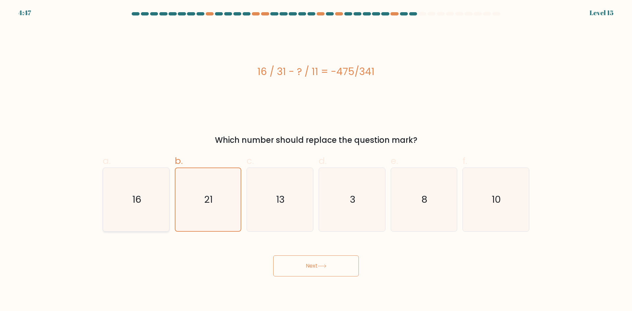
click at [143, 194] on icon "16" at bounding box center [136, 200] width 64 height 64
click at [316, 160] on input "a. 16" at bounding box center [316, 158] width 0 height 4
radio input "true"
click at [327, 267] on icon at bounding box center [322, 266] width 9 height 4
click at [172, 191] on div "b. 21" at bounding box center [208, 193] width 72 height 78
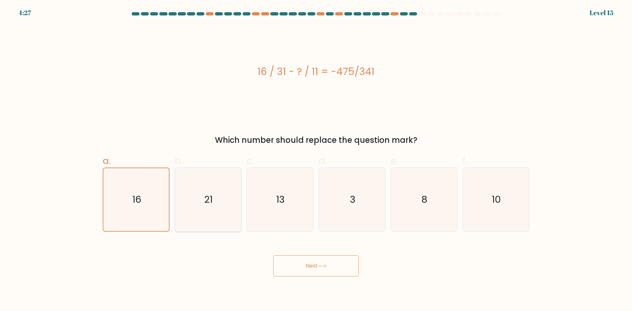
click at [194, 210] on icon "21" at bounding box center [208, 200] width 64 height 64
click at [316, 160] on input "b. 21" at bounding box center [316, 158] width 0 height 4
radio input "true"
click at [304, 275] on button "Next" at bounding box center [316, 266] width 86 height 21
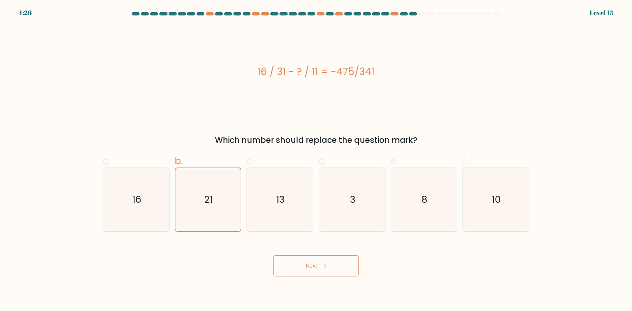
click at [304, 275] on button "Next" at bounding box center [316, 266] width 86 height 21
click at [305, 274] on button "Next" at bounding box center [316, 266] width 86 height 21
click at [319, 264] on button "Next" at bounding box center [316, 266] width 86 height 21
click at [320, 264] on button "Next" at bounding box center [316, 266] width 86 height 21
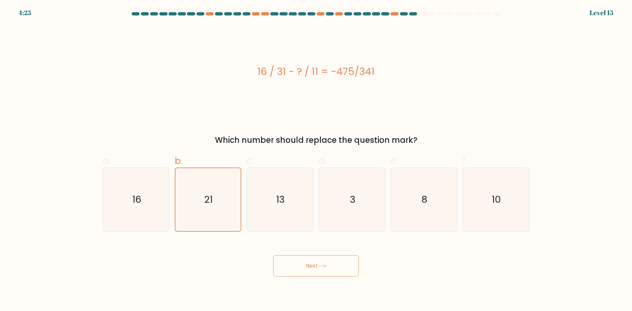
click at [320, 264] on icon at bounding box center [322, 266] width 9 height 4
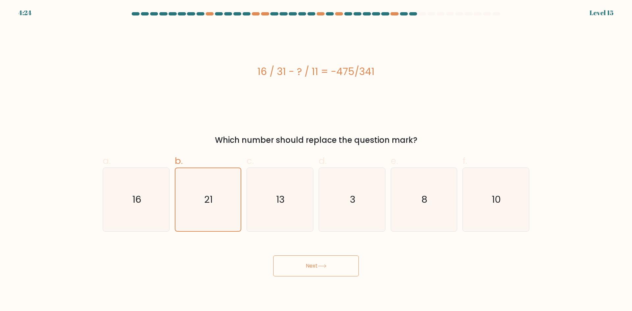
click at [320, 264] on icon at bounding box center [322, 266] width 9 height 4
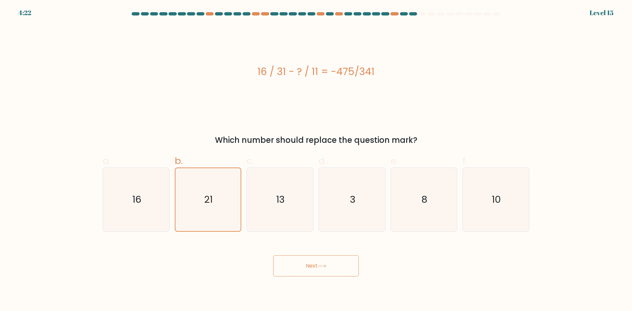
click at [320, 264] on icon at bounding box center [322, 266] width 9 height 4
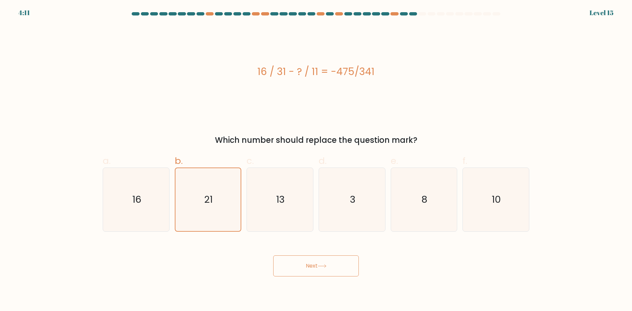
click at [320, 264] on icon at bounding box center [322, 266] width 9 height 4
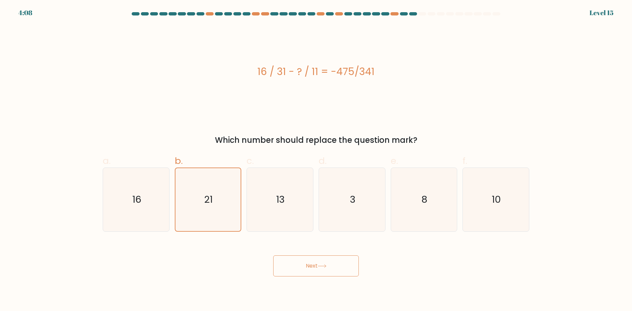
click at [320, 264] on icon at bounding box center [322, 266] width 9 height 4
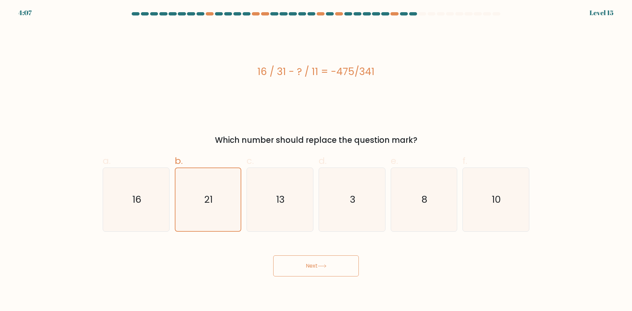
click at [320, 264] on icon at bounding box center [322, 266] width 9 height 4
click at [292, 274] on button "Next" at bounding box center [316, 266] width 86 height 21
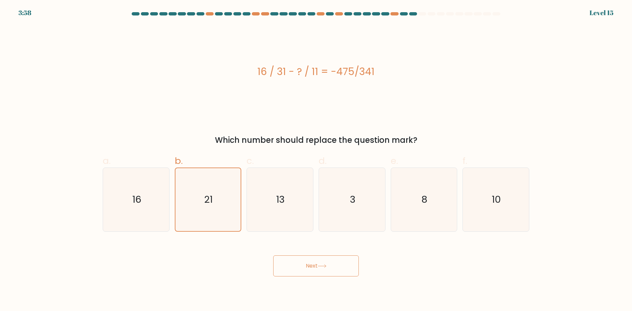
click at [292, 274] on button "Next" at bounding box center [316, 266] width 86 height 21
click at [326, 265] on icon at bounding box center [322, 266] width 8 height 3
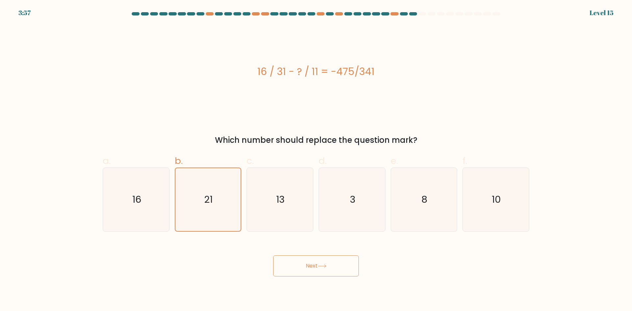
click at [326, 265] on icon at bounding box center [322, 266] width 8 height 3
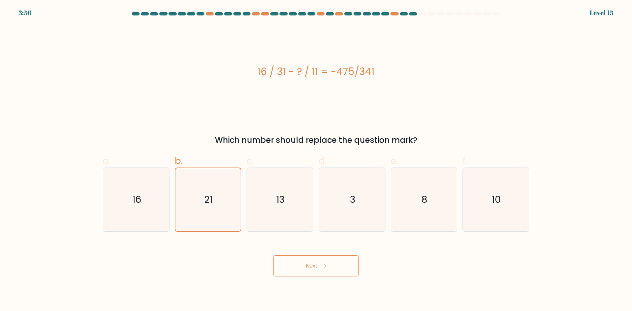
click at [326, 265] on icon at bounding box center [322, 266] width 8 height 3
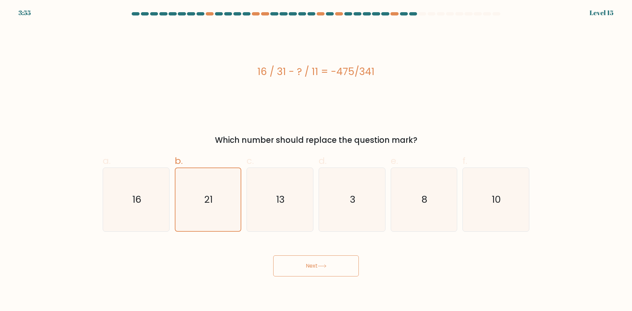
click at [326, 265] on icon at bounding box center [322, 266] width 8 height 3
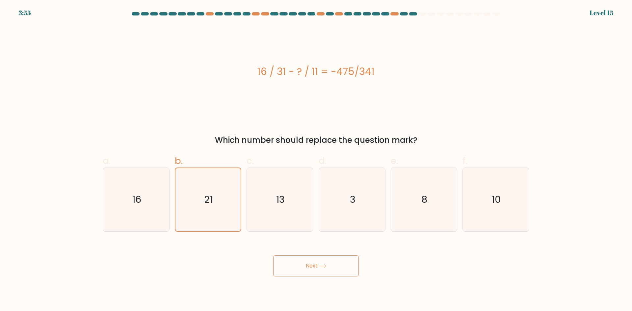
click at [326, 265] on icon at bounding box center [322, 266] width 8 height 3
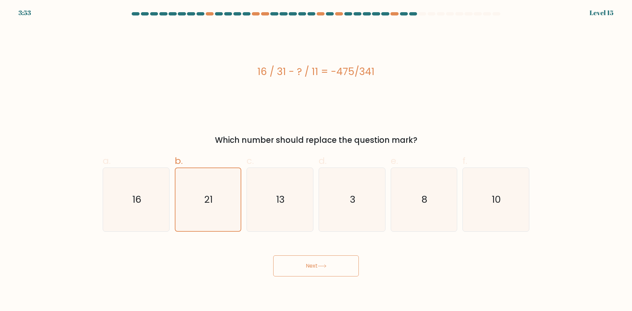
click at [326, 265] on icon at bounding box center [322, 266] width 8 height 3
click at [327, 265] on icon at bounding box center [322, 266] width 9 height 4
click at [327, 264] on icon at bounding box center [322, 266] width 9 height 4
click at [327, 267] on icon at bounding box center [322, 266] width 9 height 4
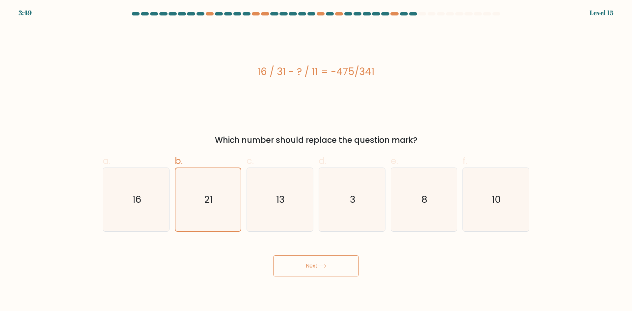
click at [327, 267] on icon at bounding box center [322, 266] width 9 height 4
click at [326, 269] on button "Next" at bounding box center [316, 266] width 86 height 21
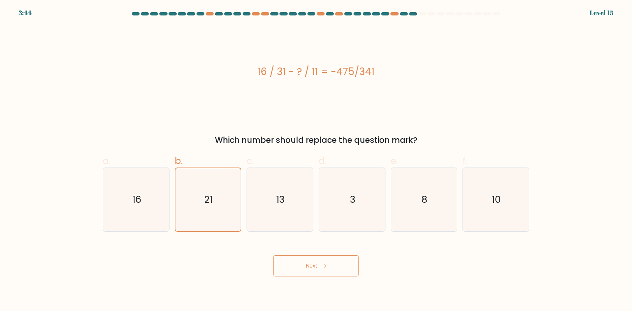
click at [326, 269] on button "Next" at bounding box center [316, 266] width 86 height 21
drag, startPoint x: 341, startPoint y: 50, endPoint x: 342, endPoint y: 57, distance: 7.3
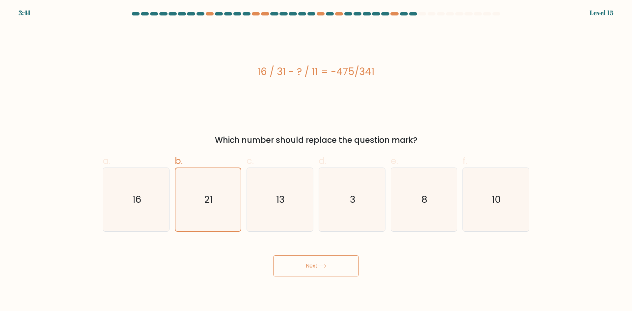
click at [342, 57] on div "16 / 31 - ? / 11 = -475/341" at bounding box center [316, 72] width 427 height 94
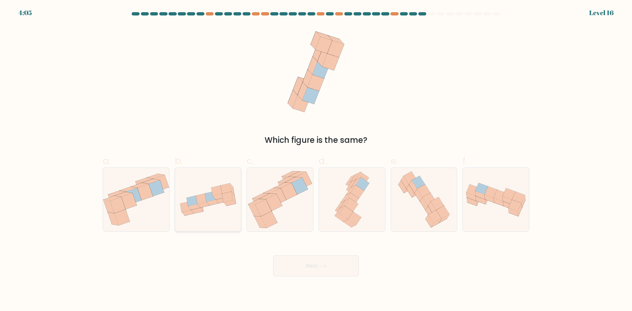
drag, startPoint x: 208, startPoint y: 205, endPoint x: 215, endPoint y: 207, distance: 7.8
click at [208, 205] on icon at bounding box center [204, 205] width 12 height 6
click at [316, 160] on input "b." at bounding box center [316, 158] width 0 height 4
radio input "true"
click at [151, 194] on icon at bounding box center [144, 192] width 15 height 16
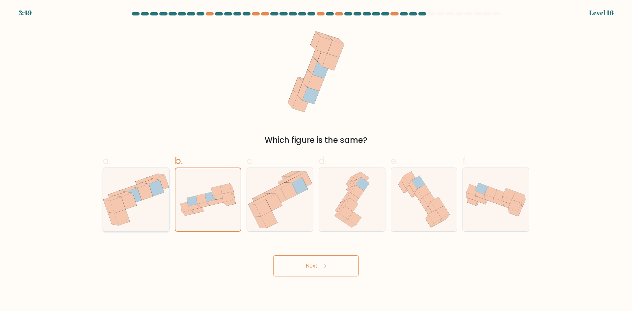
click at [316, 160] on input "a." at bounding box center [316, 158] width 0 height 4
radio input "true"
click at [338, 271] on button "Next" at bounding box center [316, 266] width 86 height 21
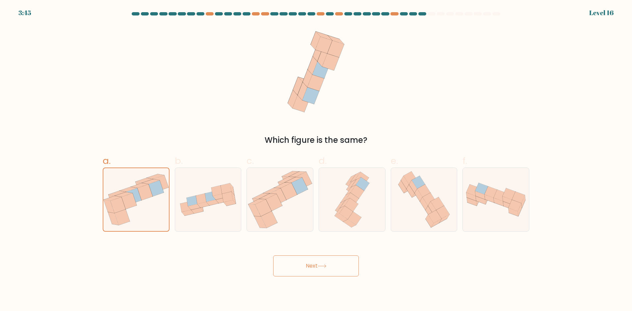
click at [338, 271] on button "Next" at bounding box center [316, 266] width 86 height 21
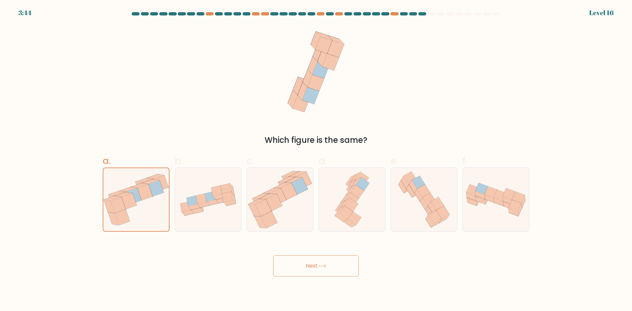
click at [338, 271] on button "Next" at bounding box center [316, 266] width 86 height 21
click at [326, 268] on button "Next" at bounding box center [316, 266] width 86 height 21
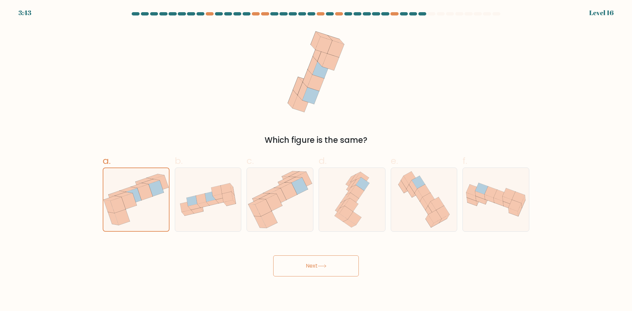
click at [326, 268] on button "Next" at bounding box center [316, 266] width 86 height 21
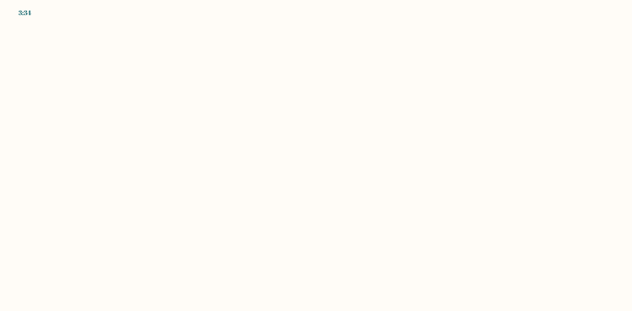
click at [390, 179] on body "3:34" at bounding box center [316, 155] width 632 height 311
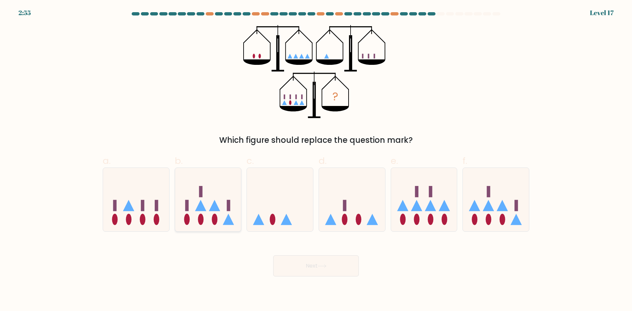
click at [209, 219] on icon at bounding box center [208, 199] width 66 height 55
click at [316, 160] on input "b." at bounding box center [316, 158] width 0 height 4
radio input "true"
click at [330, 266] on button "Next" at bounding box center [316, 266] width 86 height 21
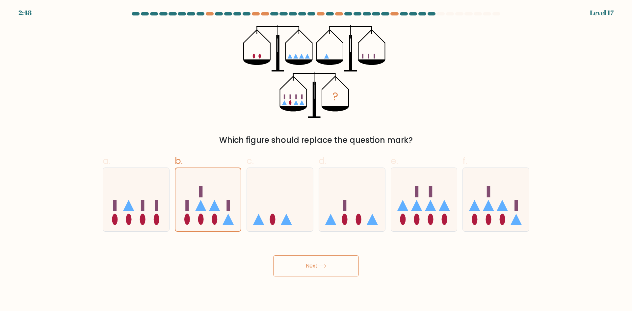
click at [330, 266] on button "Next" at bounding box center [316, 266] width 86 height 21
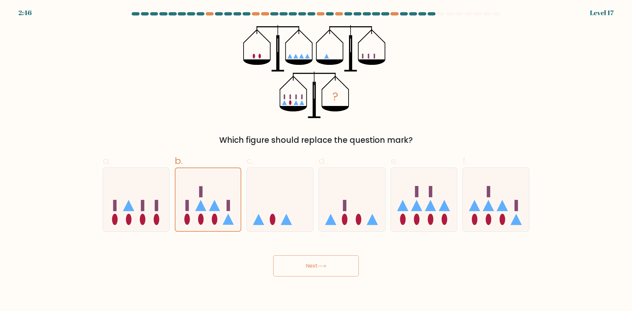
click at [330, 266] on button "Next" at bounding box center [316, 266] width 86 height 21
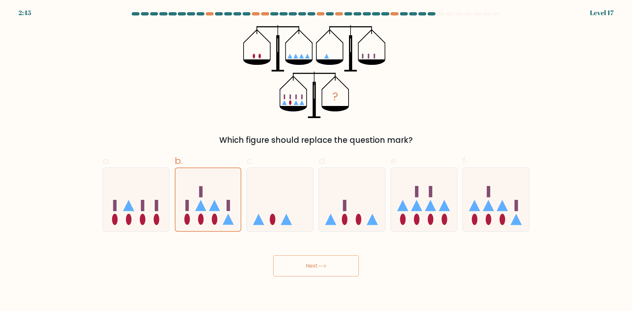
click at [330, 266] on button "Next" at bounding box center [316, 266] width 86 height 21
click at [325, 266] on icon at bounding box center [322, 266] width 9 height 4
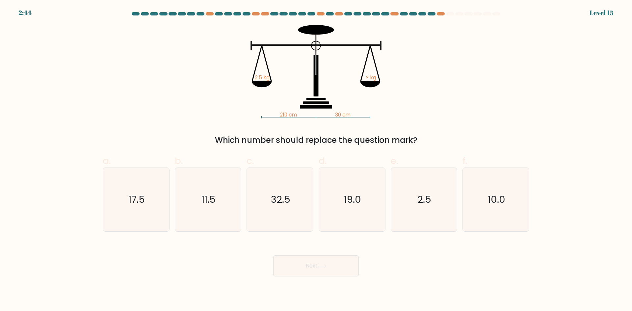
click at [325, 266] on icon at bounding box center [322, 266] width 9 height 4
click at [444, 131] on div "210 cm 30 cm 2.5 kg ? kg Which number should replace the question mark?" at bounding box center [316, 85] width 435 height 121
click at [274, 193] on text "32.5" at bounding box center [280, 199] width 19 height 13
click at [316, 160] on input "c. 32.5" at bounding box center [316, 158] width 0 height 4
radio input "true"
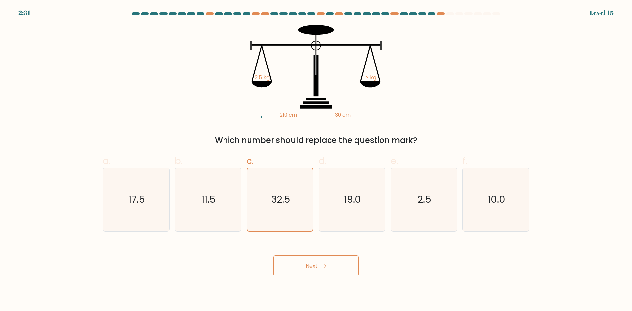
click at [326, 278] on body "2:31 Level 15" at bounding box center [316, 155] width 632 height 311
click at [324, 266] on icon at bounding box center [322, 266] width 9 height 4
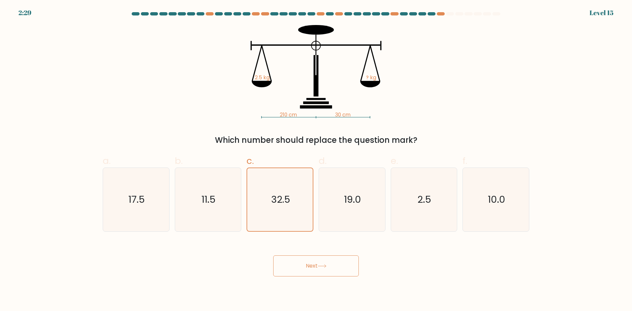
click at [324, 266] on icon at bounding box center [322, 266] width 9 height 4
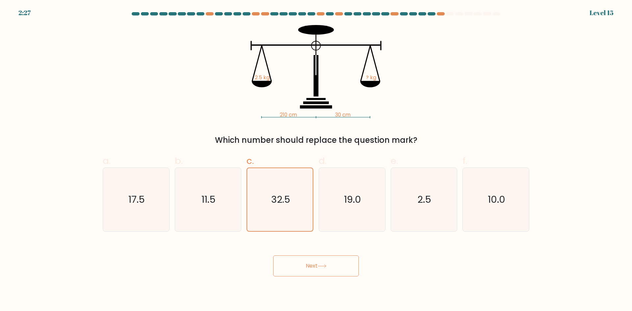
click at [324, 266] on icon at bounding box center [322, 266] width 9 height 4
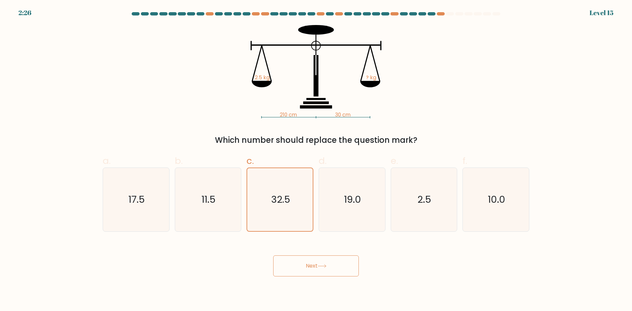
click at [324, 266] on icon at bounding box center [322, 266] width 9 height 4
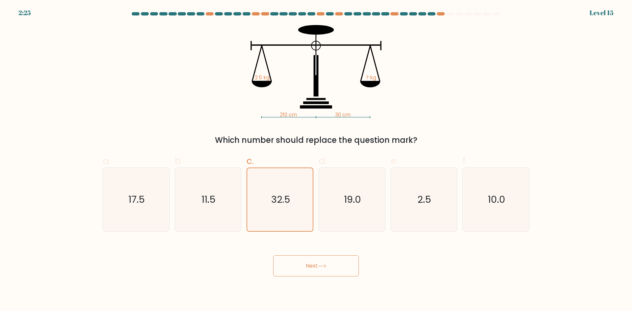
click at [324, 266] on icon at bounding box center [322, 266] width 9 height 4
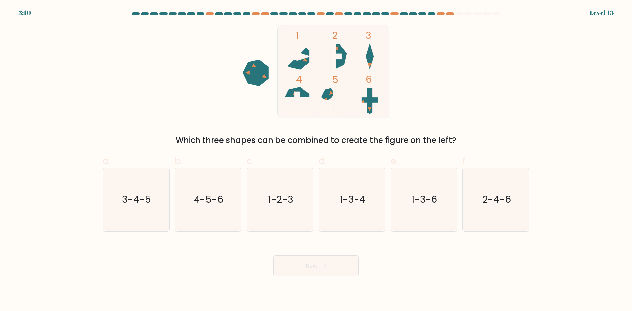
click at [324, 266] on icon at bounding box center [322, 266] width 9 height 4
click at [232, 248] on div "Next" at bounding box center [316, 258] width 435 height 37
click at [374, 206] on icon "1-3-4" at bounding box center [352, 200] width 64 height 64
click at [316, 160] on input "d. 1-3-4" at bounding box center [316, 158] width 0 height 4
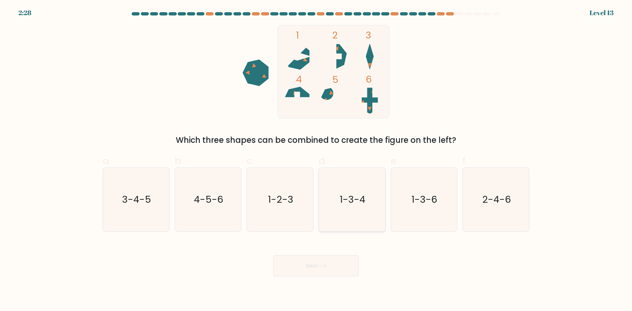
radio input "true"
click at [316, 265] on button "Next" at bounding box center [316, 266] width 86 height 21
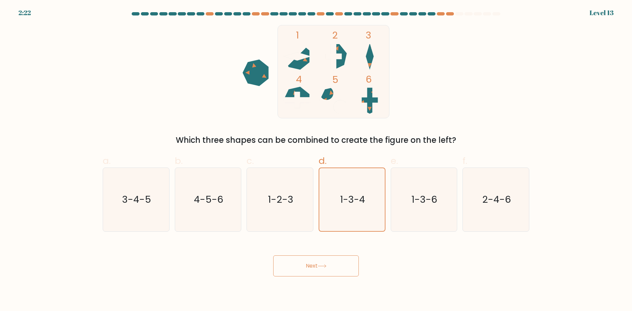
click at [313, 262] on button "Next" at bounding box center [316, 266] width 86 height 21
click at [326, 260] on button "Next" at bounding box center [316, 266] width 86 height 21
click at [327, 265] on icon at bounding box center [322, 266] width 9 height 4
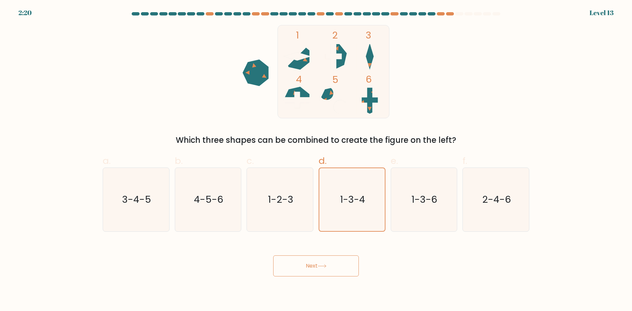
click at [324, 266] on icon at bounding box center [322, 266] width 9 height 4
click at [321, 274] on button "Next" at bounding box center [316, 266] width 86 height 21
click at [332, 268] on button "Next" at bounding box center [316, 266] width 86 height 21
drag, startPoint x: 326, startPoint y: 265, endPoint x: 333, endPoint y: 291, distance: 26.4
click at [326, 267] on icon at bounding box center [322, 266] width 9 height 4
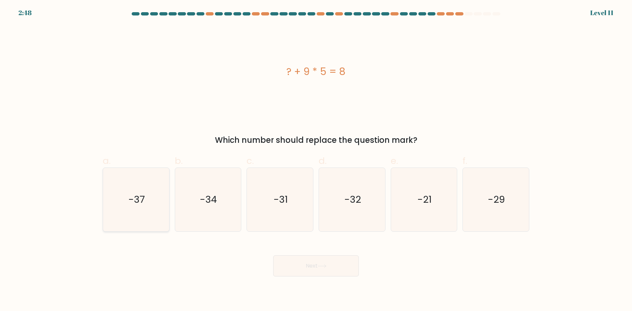
click at [164, 215] on icon "-37" at bounding box center [136, 200] width 64 height 64
click at [316, 160] on input "a. -37" at bounding box center [316, 158] width 0 height 4
radio input "true"
click at [318, 266] on button "Next" at bounding box center [316, 266] width 86 height 21
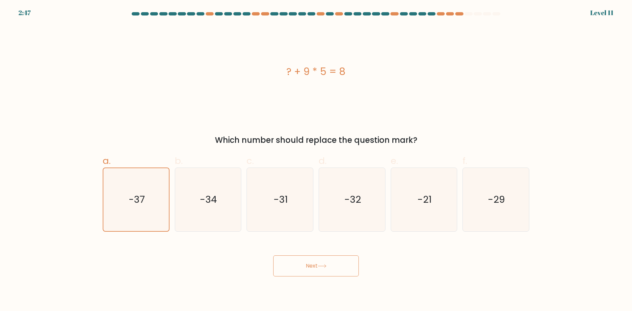
click at [318, 266] on button "Next" at bounding box center [316, 266] width 86 height 21
click at [330, 269] on button "Next" at bounding box center [316, 266] width 86 height 21
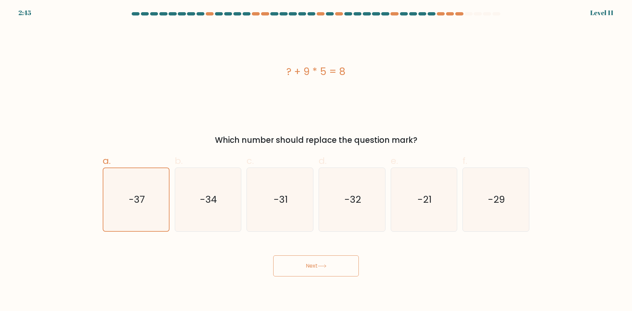
click at [330, 269] on button "Next" at bounding box center [316, 266] width 86 height 21
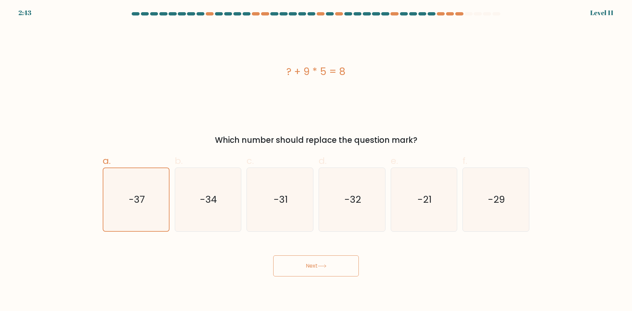
click at [330, 269] on button "Next" at bounding box center [316, 266] width 86 height 21
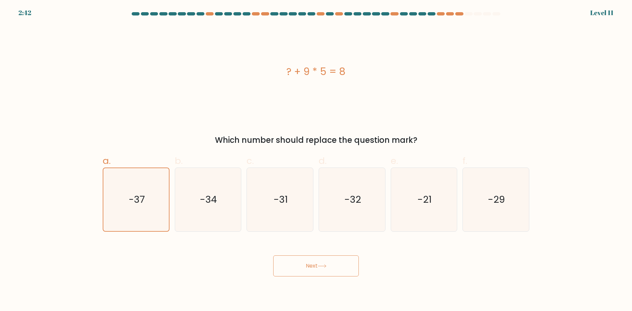
click at [330, 269] on button "Next" at bounding box center [316, 266] width 86 height 21
click at [330, 271] on button "Next" at bounding box center [316, 266] width 86 height 21
click at [329, 271] on button "Next" at bounding box center [316, 266] width 86 height 21
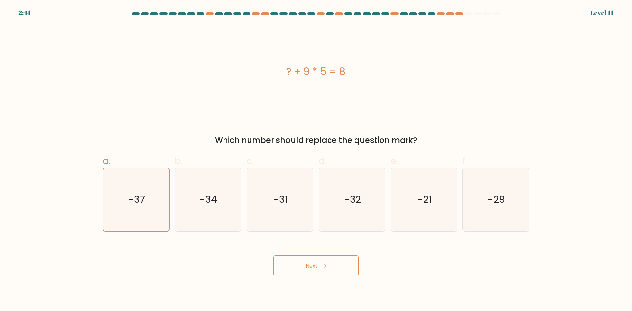
click at [329, 271] on button "Next" at bounding box center [316, 266] width 86 height 21
click at [323, 275] on button "Next" at bounding box center [316, 266] width 86 height 21
click at [325, 270] on button "Next" at bounding box center [316, 266] width 86 height 21
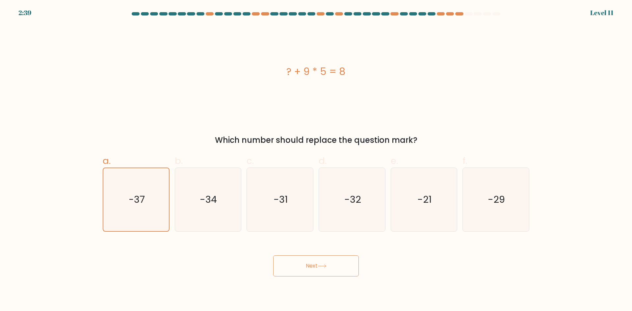
click at [329, 268] on button "Next" at bounding box center [316, 266] width 86 height 21
click at [329, 267] on button "Next" at bounding box center [316, 266] width 86 height 21
click at [336, 278] on body "2:38 Level 11" at bounding box center [316, 155] width 632 height 311
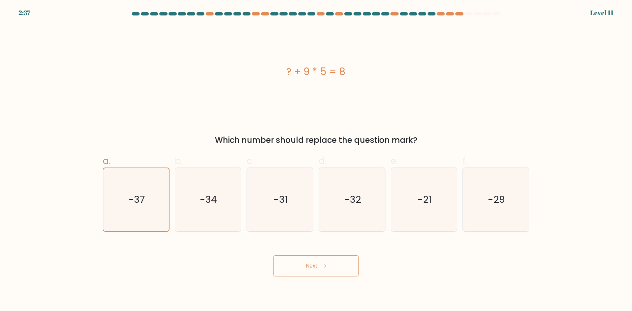
click at [337, 267] on button "Next" at bounding box center [316, 266] width 86 height 21
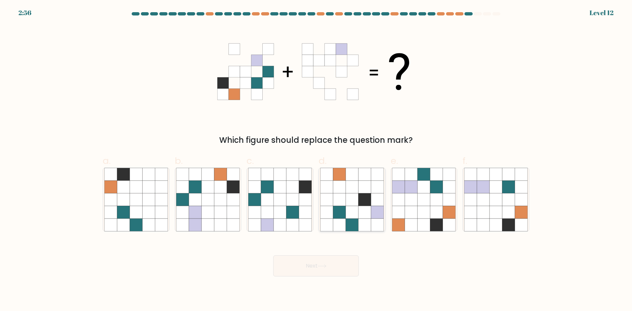
click at [356, 213] on icon at bounding box center [352, 212] width 13 height 13
click at [316, 160] on input "d." at bounding box center [316, 158] width 0 height 4
radio input "true"
click at [332, 256] on button "Next" at bounding box center [316, 266] width 86 height 21
click at [320, 266] on icon at bounding box center [322, 266] width 9 height 4
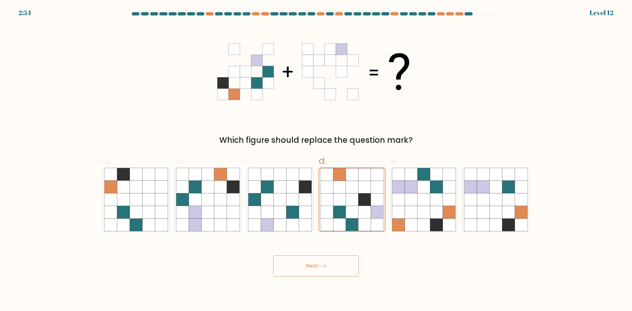
click at [320, 266] on icon at bounding box center [322, 266] width 9 height 4
click at [320, 268] on icon at bounding box center [322, 266] width 9 height 4
click at [324, 269] on button "Next" at bounding box center [316, 266] width 86 height 21
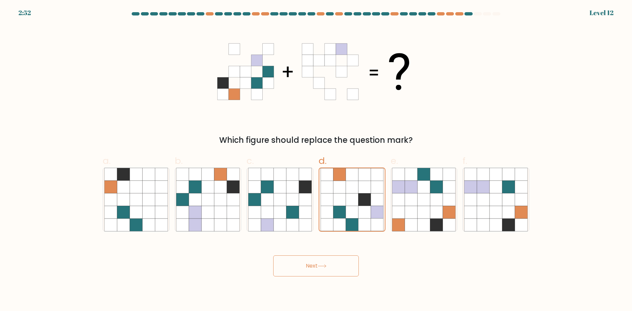
click at [325, 270] on button "Next" at bounding box center [316, 266] width 86 height 21
click at [303, 270] on button "Next" at bounding box center [316, 266] width 86 height 21
click at [319, 260] on button "Next" at bounding box center [316, 266] width 86 height 21
drag, startPoint x: 320, startPoint y: 260, endPoint x: 325, endPoint y: 263, distance: 5.8
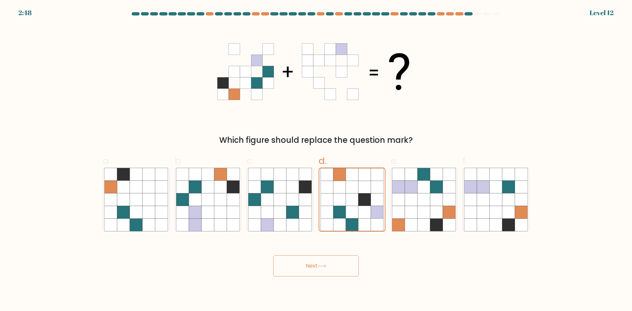
click at [320, 260] on button "Next" at bounding box center [316, 266] width 86 height 21
click at [326, 270] on button "Next" at bounding box center [316, 266] width 86 height 21
click at [321, 256] on button "Next" at bounding box center [316, 266] width 86 height 21
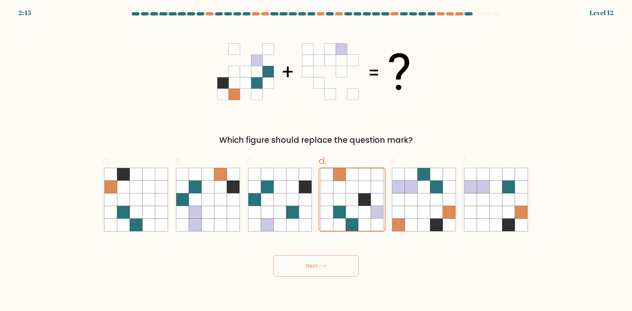
click at [305, 260] on button "Next" at bounding box center [316, 266] width 86 height 21
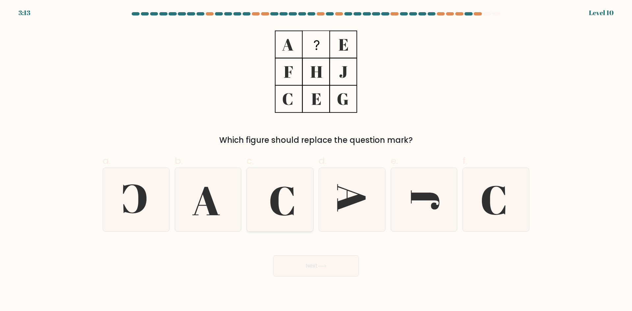
click at [296, 212] on icon at bounding box center [280, 200] width 64 height 64
click at [316, 160] on input "c." at bounding box center [316, 158] width 0 height 4
radio input "true"
click at [303, 266] on button "Next" at bounding box center [316, 266] width 86 height 21
click at [334, 272] on button "Next" at bounding box center [316, 266] width 86 height 21
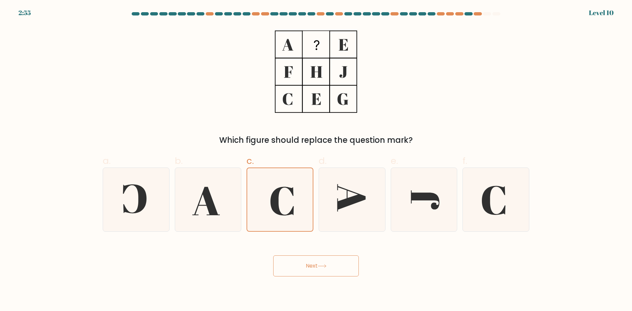
click at [336, 269] on button "Next" at bounding box center [316, 266] width 86 height 21
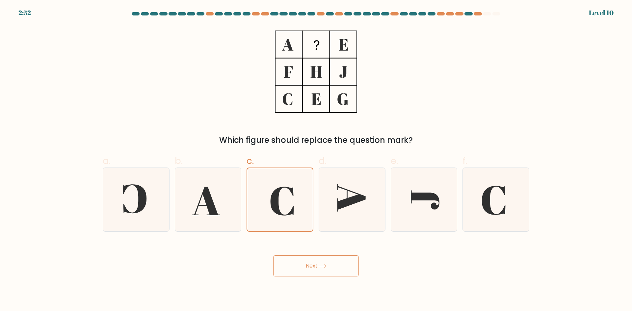
click at [336, 269] on button "Next" at bounding box center [316, 266] width 86 height 21
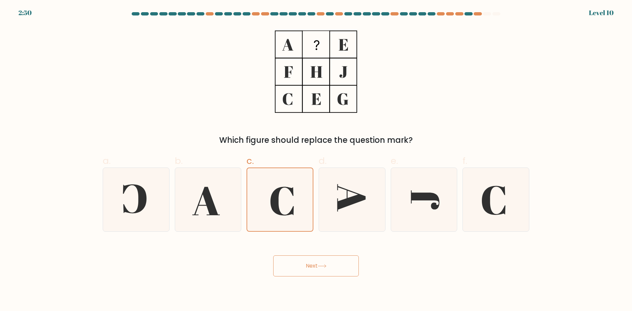
click at [336, 269] on button "Next" at bounding box center [316, 266] width 86 height 21
click at [306, 272] on button "Next" at bounding box center [316, 266] width 86 height 21
click at [352, 269] on button "Next" at bounding box center [316, 266] width 86 height 21
click at [304, 271] on button "Next" at bounding box center [316, 266] width 86 height 21
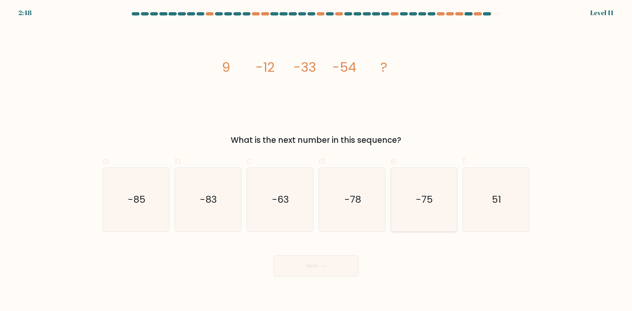
click at [415, 197] on icon "-75" at bounding box center [424, 200] width 64 height 64
click at [316, 160] on input "e. -75" at bounding box center [316, 158] width 0 height 4
radio input "true"
click at [317, 259] on button "Next" at bounding box center [316, 266] width 86 height 21
click at [306, 261] on button "Next" at bounding box center [316, 266] width 86 height 21
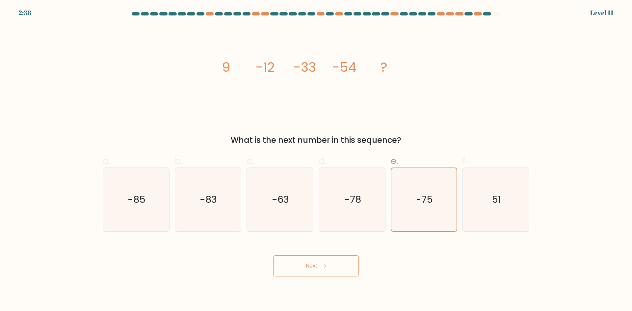
click at [306, 261] on button "Next" at bounding box center [316, 266] width 86 height 21
click at [307, 263] on button "Next" at bounding box center [316, 266] width 86 height 21
click at [305, 266] on button "Next" at bounding box center [316, 266] width 86 height 21
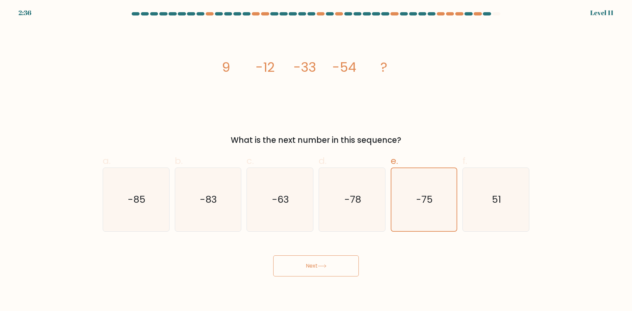
click at [305, 266] on button "Next" at bounding box center [316, 266] width 86 height 21
click at [340, 268] on button "Next" at bounding box center [316, 266] width 86 height 21
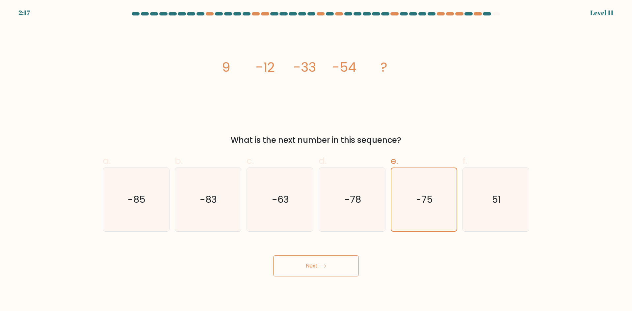
click at [340, 268] on button "Next" at bounding box center [316, 266] width 86 height 21
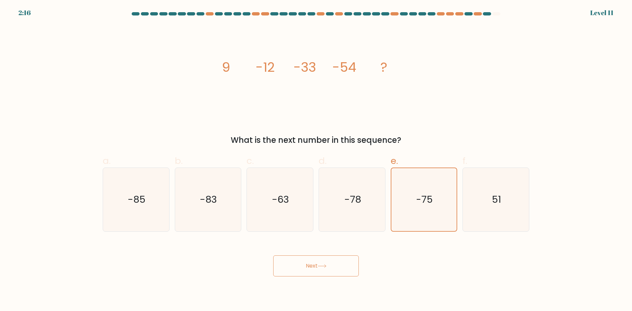
click at [340, 268] on button "Next" at bounding box center [316, 266] width 86 height 21
click at [317, 257] on button "Next" at bounding box center [316, 266] width 86 height 21
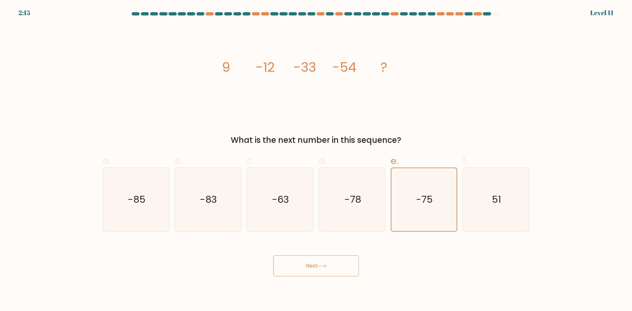
click at [316, 257] on button "Next" at bounding box center [316, 266] width 86 height 21
drag, startPoint x: 316, startPoint y: 257, endPoint x: 304, endPoint y: 269, distance: 17.5
click at [316, 257] on button "Next" at bounding box center [316, 266] width 86 height 21
click at [303, 272] on button "Next" at bounding box center [316, 266] width 86 height 21
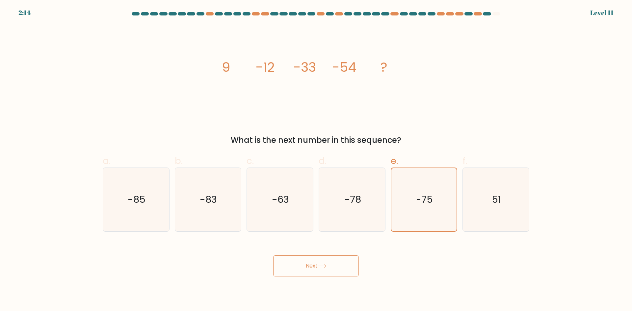
drag, startPoint x: 306, startPoint y: 270, endPoint x: 316, endPoint y: 268, distance: 10.8
click at [306, 270] on button "Next" at bounding box center [316, 266] width 86 height 21
click at [335, 267] on button "Next" at bounding box center [316, 266] width 86 height 21
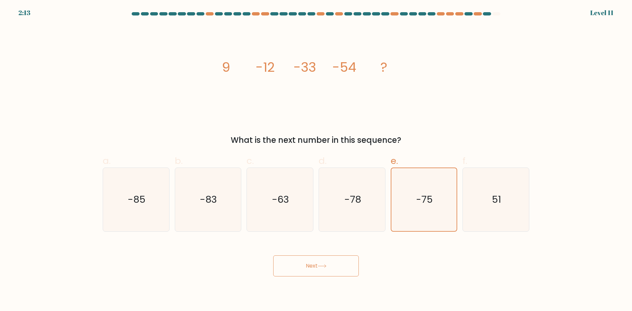
click at [335, 267] on button "Next" at bounding box center [316, 266] width 86 height 21
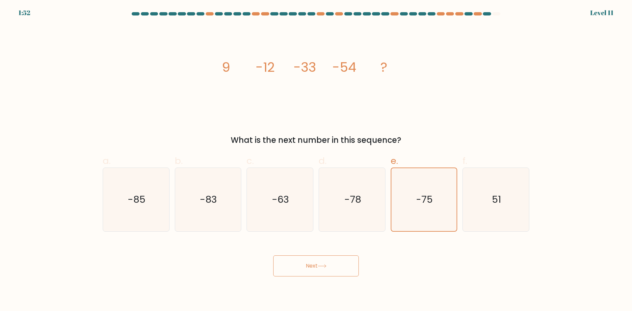
click at [318, 264] on button "Next" at bounding box center [316, 266] width 86 height 21
click at [116, 100] on div "image/svg+xml 9 -12 -33 -54 ? What is the next number in this sequence?" at bounding box center [316, 85] width 435 height 121
click at [328, 269] on button "Next" at bounding box center [316, 266] width 86 height 21
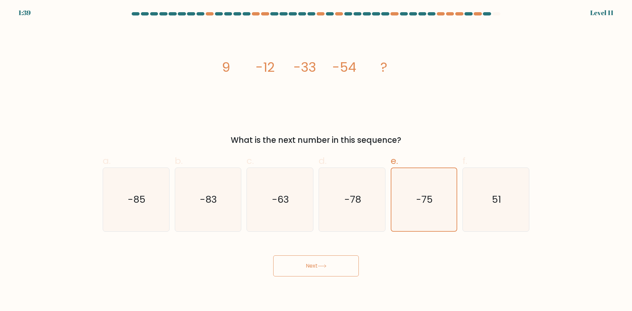
click at [328, 269] on button "Next" at bounding box center [316, 266] width 86 height 21
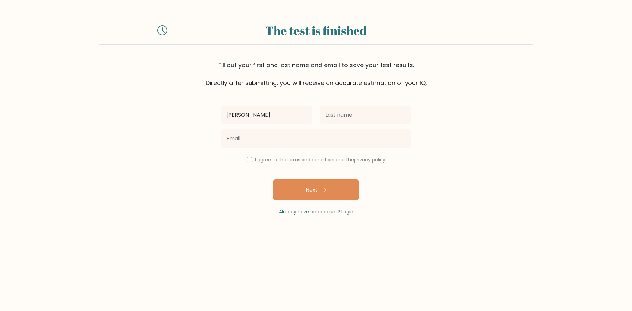
type input "[PERSON_NAME]"
click at [389, 115] on input "text" at bounding box center [365, 115] width 91 height 18
type input "L"
type input "Liben"
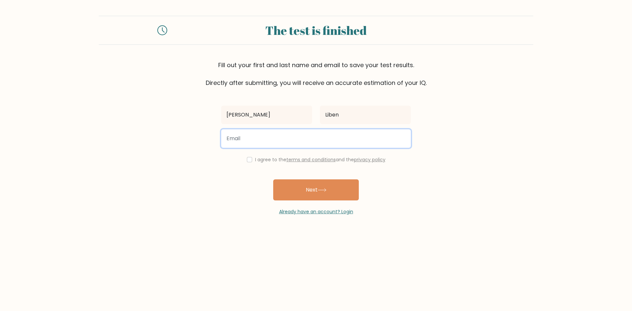
click at [349, 141] on input "email" at bounding box center [316, 138] width 190 height 18
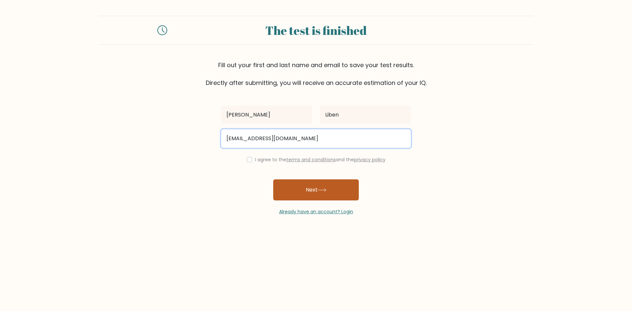
type input "amanuelliben3000@gmail.com"
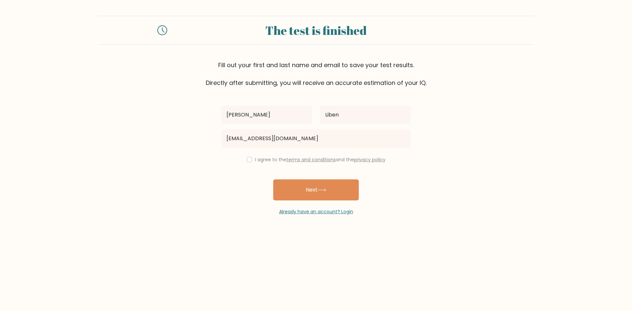
drag, startPoint x: 291, startPoint y: 187, endPoint x: 186, endPoint y: 187, distance: 104.7
click at [186, 187] on form "The test is finished Fill out your first and last name and email to save your t…" at bounding box center [316, 116] width 632 height 200
click at [296, 190] on button "Next" at bounding box center [316, 189] width 86 height 21
click at [248, 159] on input "checkbox" at bounding box center [249, 159] width 5 height 5
checkbox input "true"
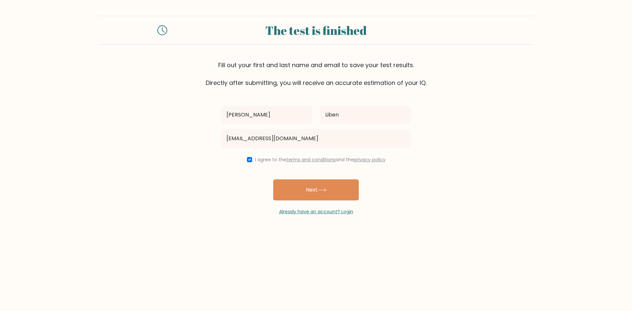
click at [310, 184] on button "Next" at bounding box center [316, 189] width 86 height 21
